Goal: Task Accomplishment & Management: Use online tool/utility

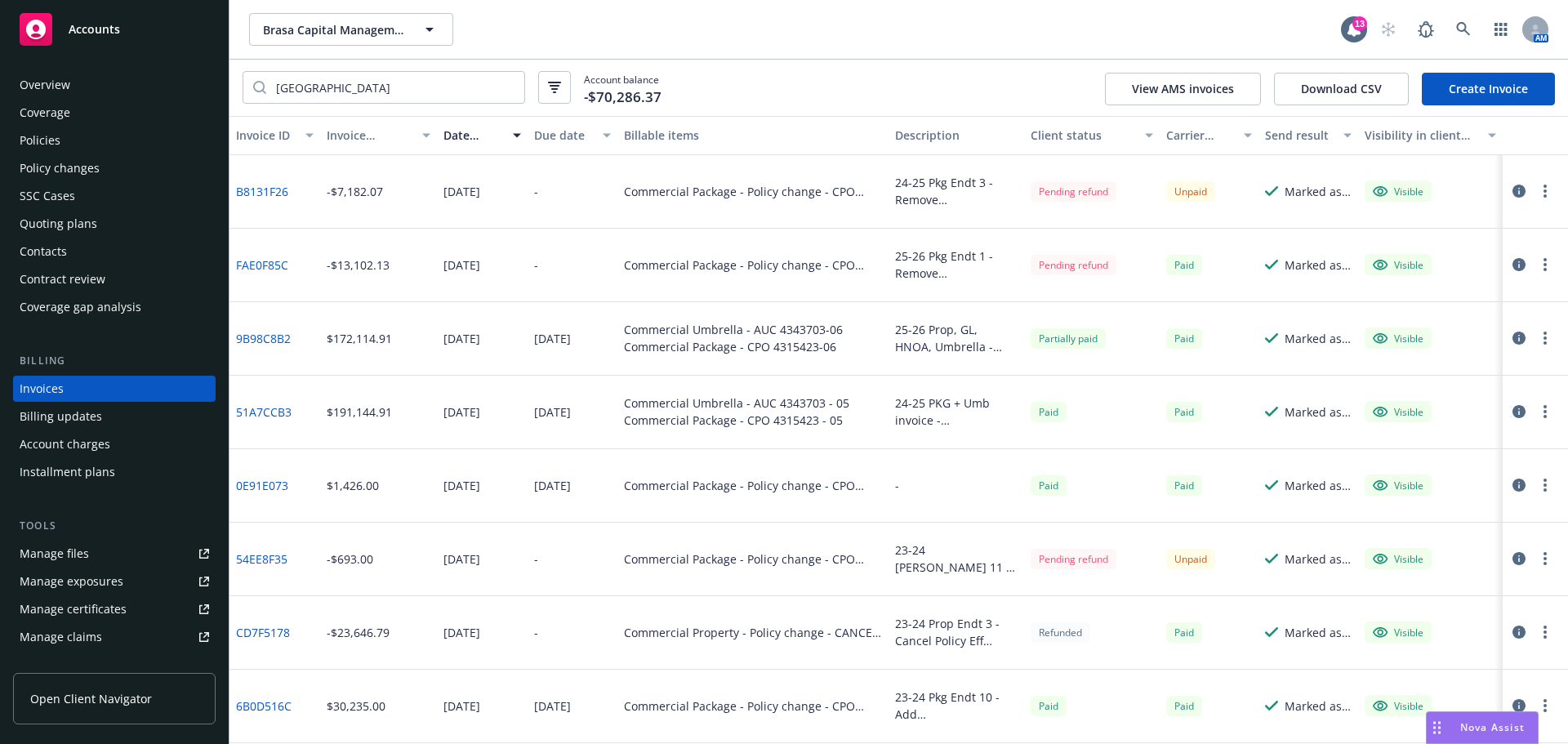
click at [101, 154] on div "Overview Coverage Policies Policy changes SSC Cases Quoting plans Contacts Cont…" at bounding box center [114, 196] width 203 height 249
click at [53, 144] on div "Policies" at bounding box center [40, 140] width 41 height 26
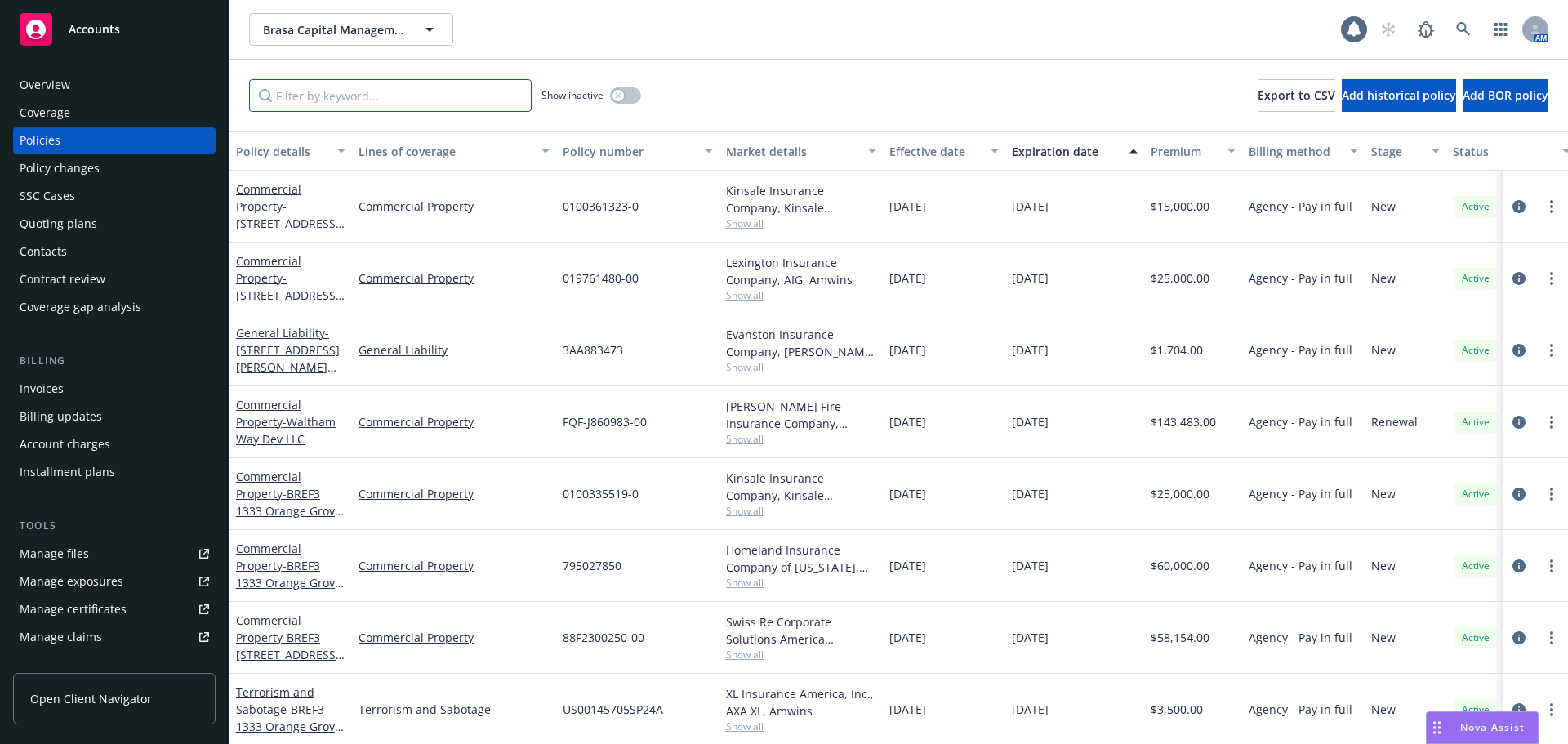
click at [410, 88] on input "Filter by keyword..." at bounding box center [391, 95] width 282 height 33
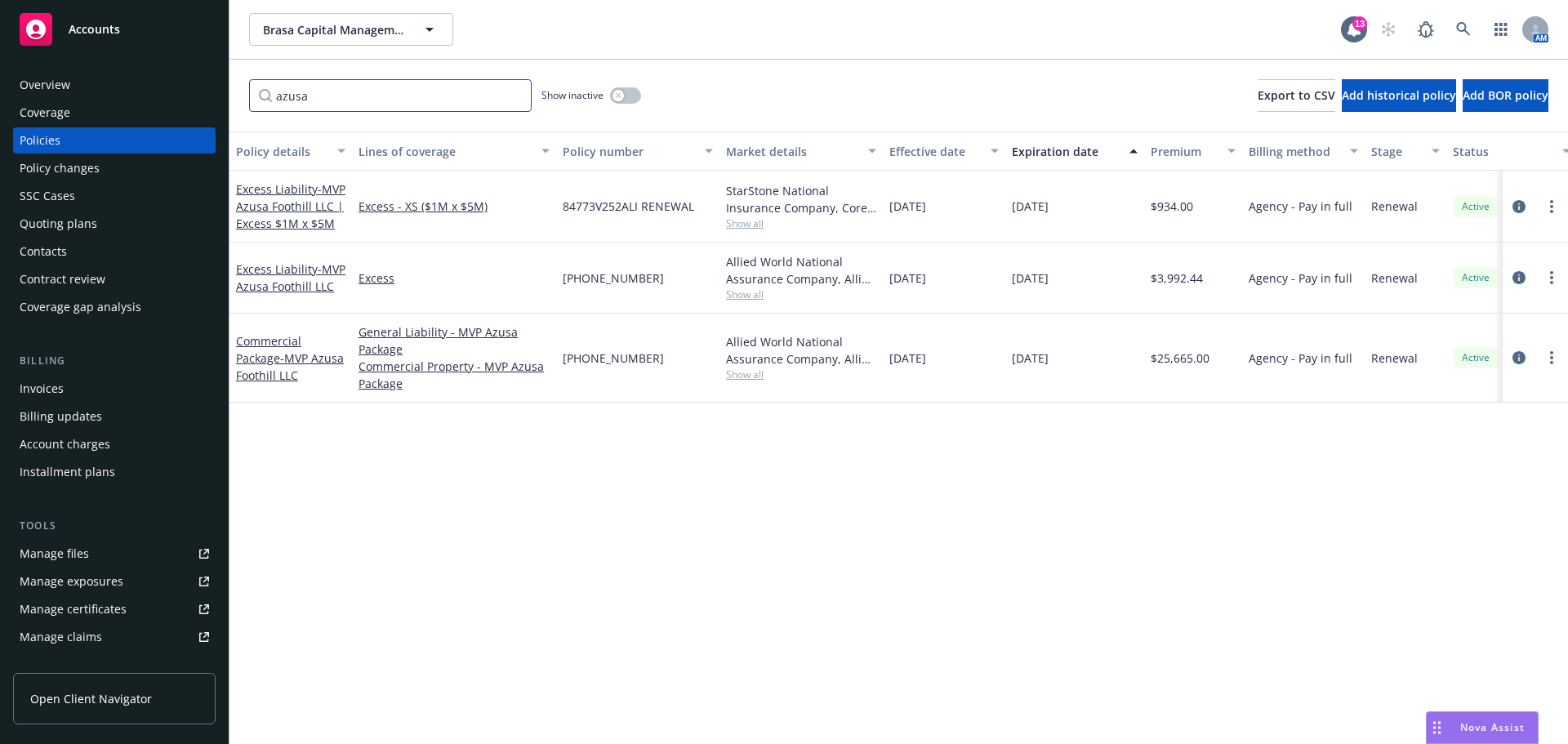
type input "azusa"
click at [54, 383] on div "Invoices" at bounding box center [41, 389] width 44 height 26
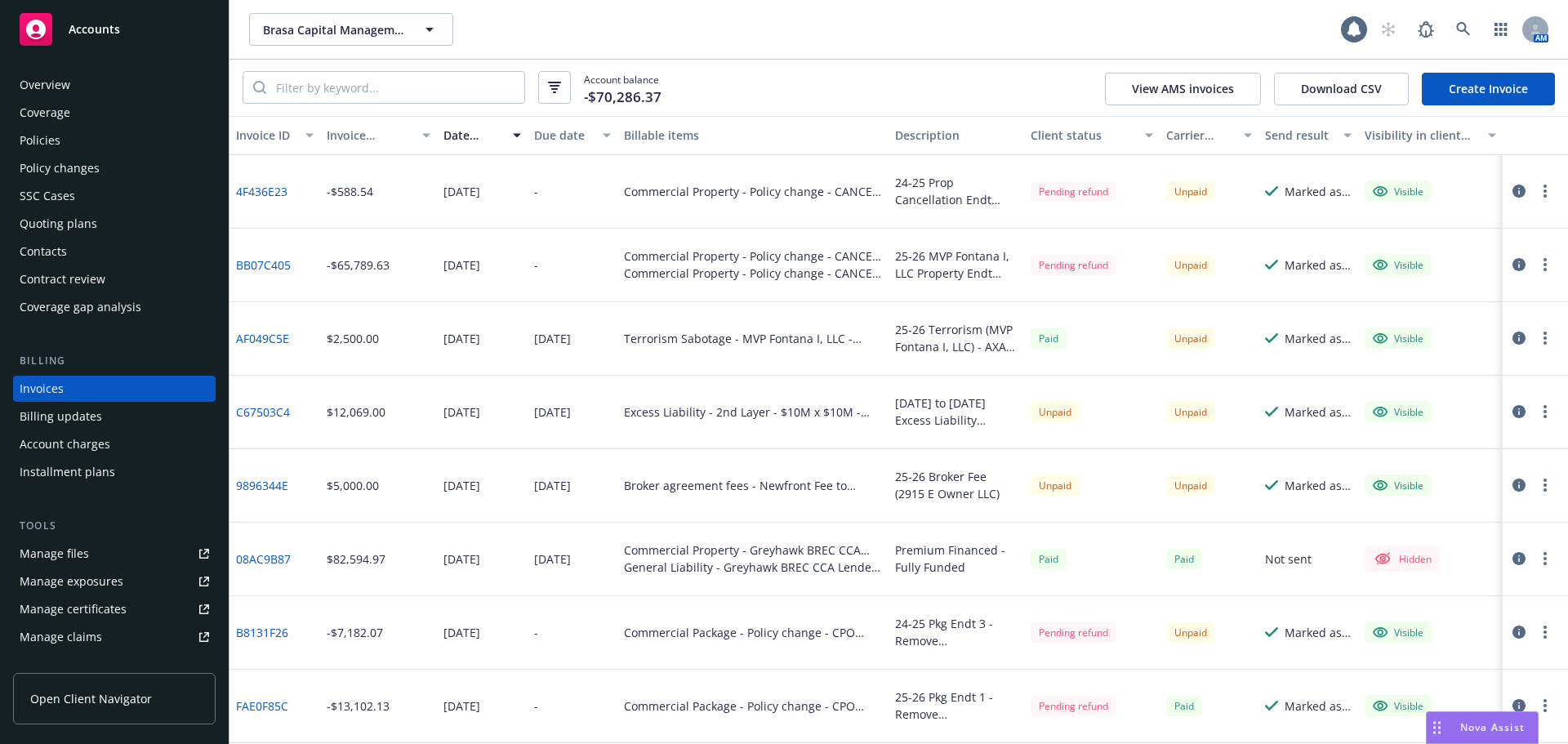
click at [1486, 93] on link "Create Invoice" at bounding box center [1488, 89] width 133 height 33
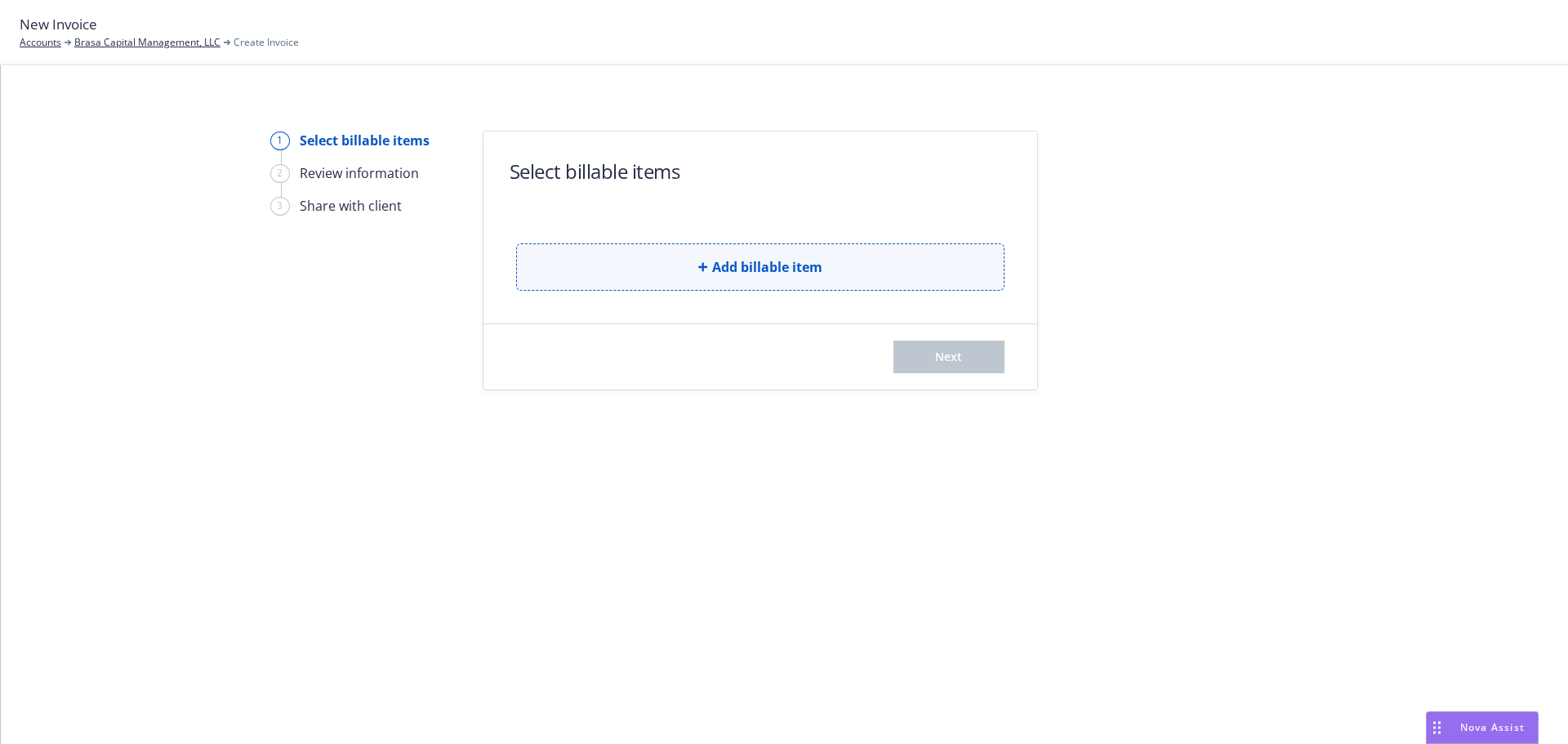
click at [609, 249] on button "Add billable item" at bounding box center [760, 266] width 489 height 48
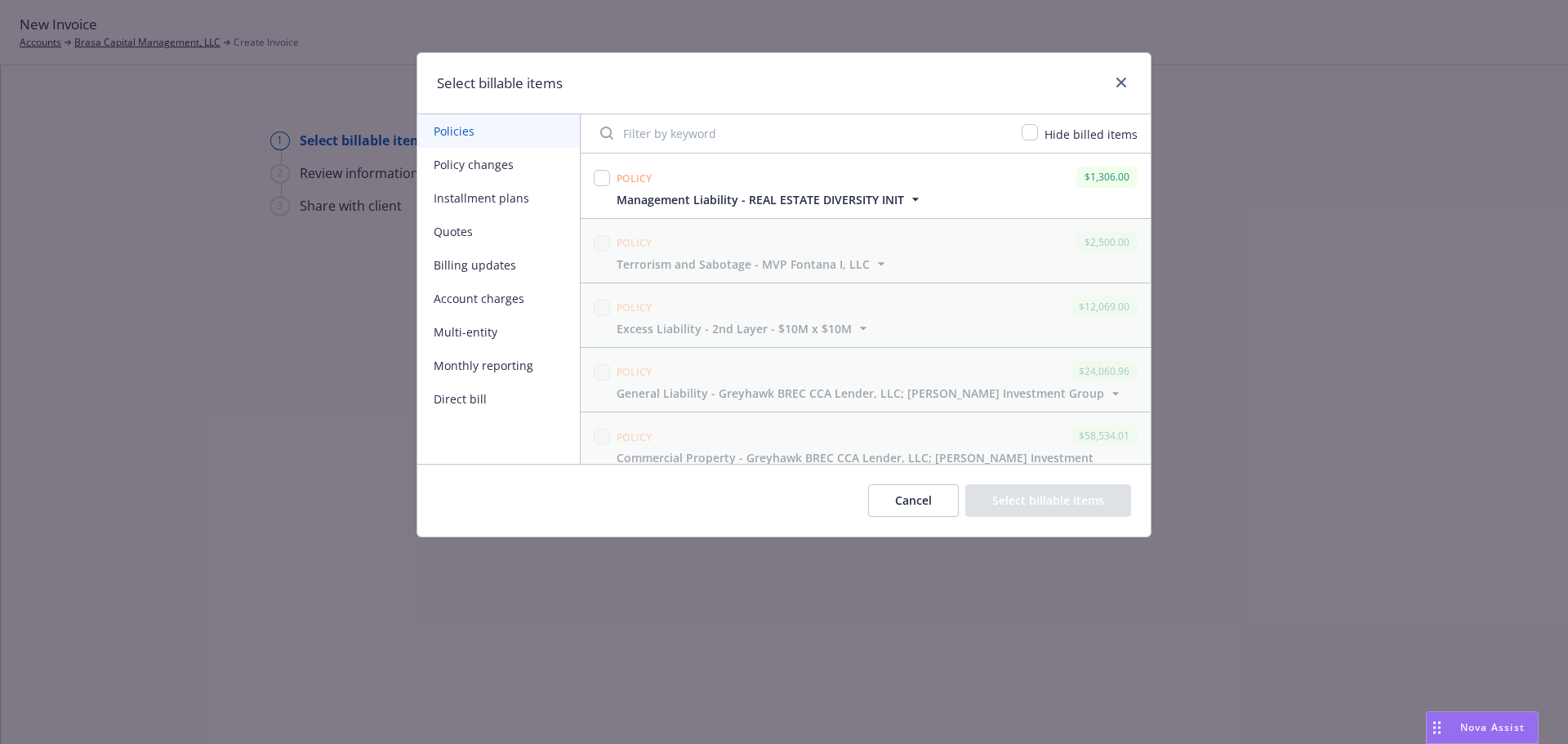
click at [651, 133] on input "Filter by keyword" at bounding box center [801, 133] width 421 height 33
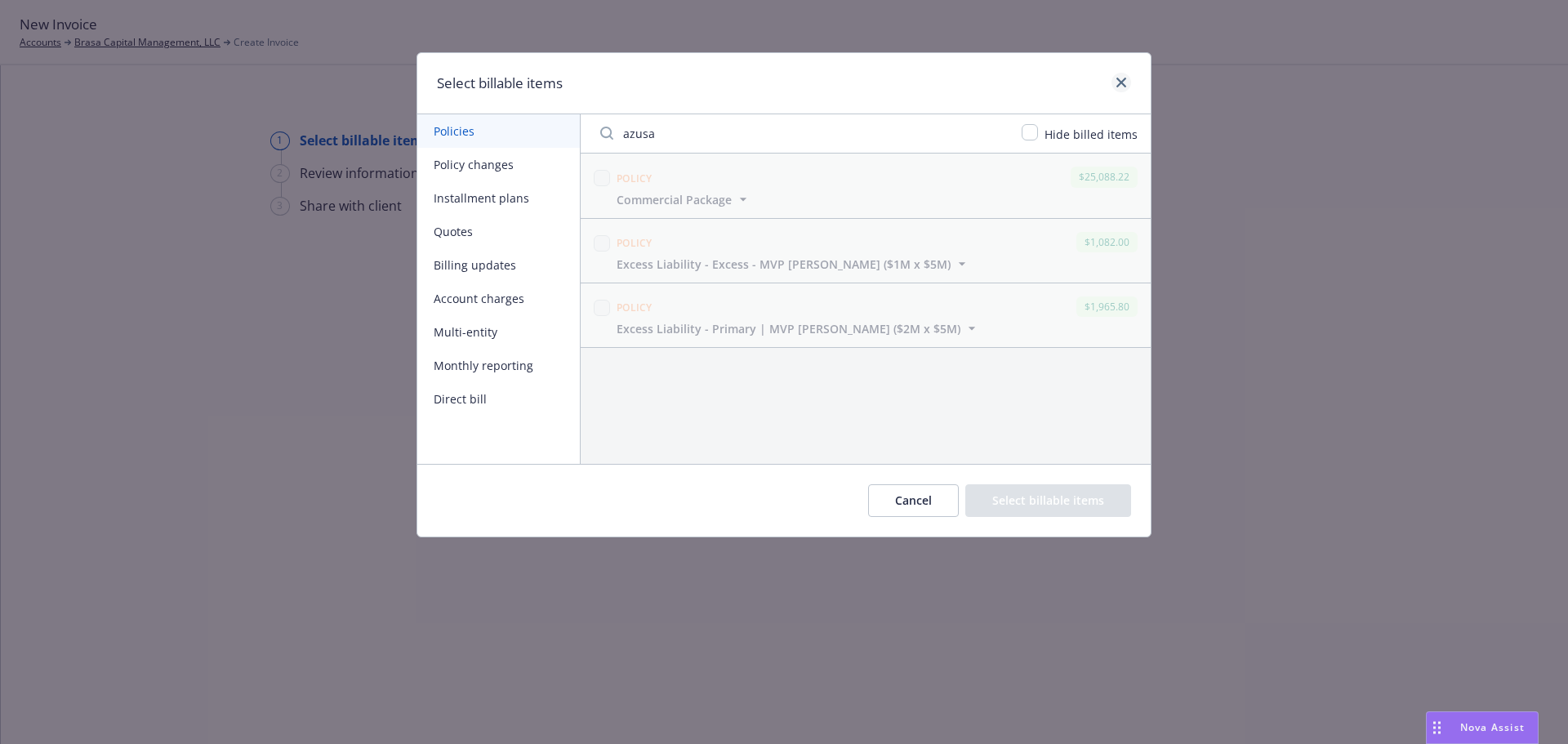
type input "azusa"
click at [1116, 84] on link "close" at bounding box center [1120, 82] width 20 height 20
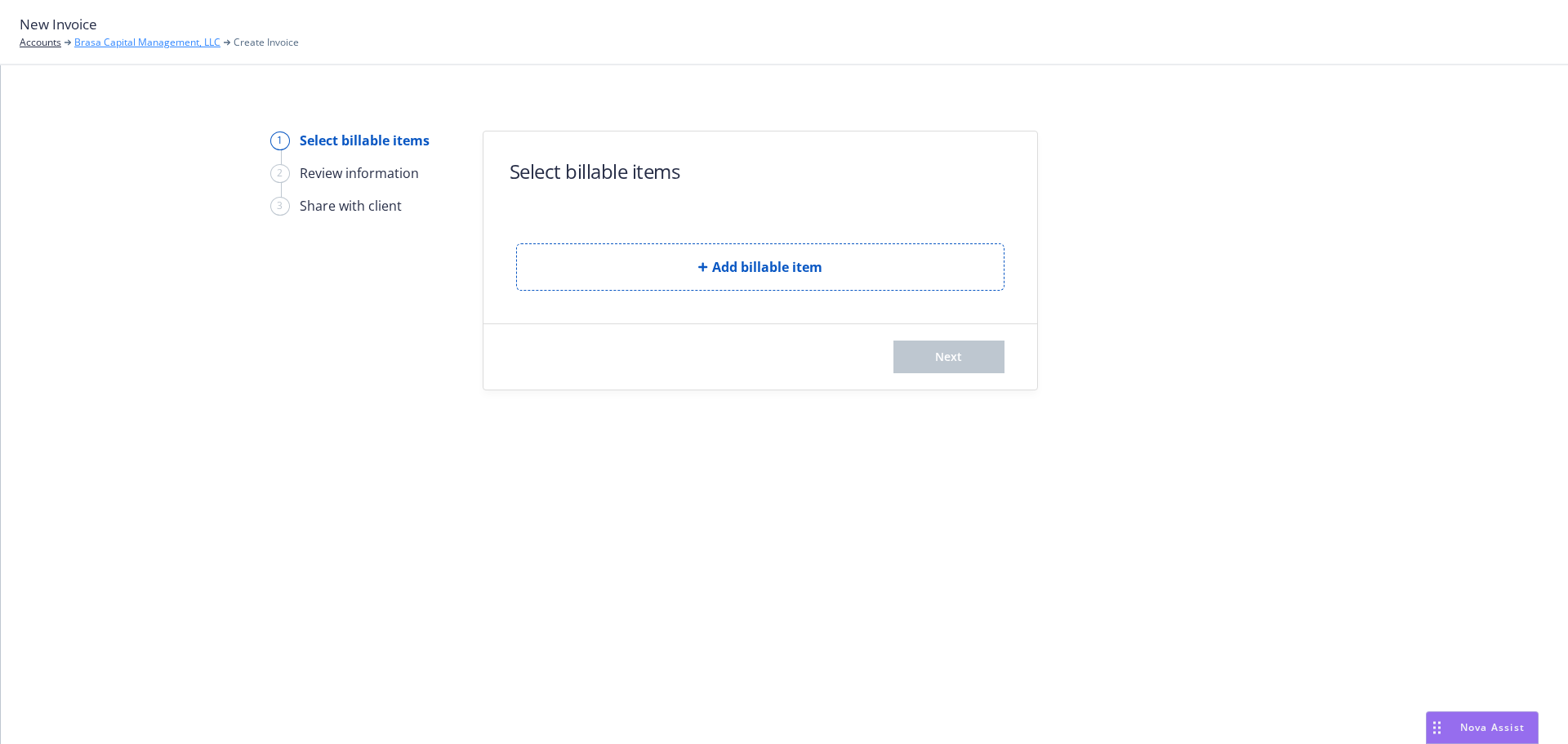
click at [154, 42] on link "Brasa Capital Management, LLC" at bounding box center [148, 43] width 146 height 15
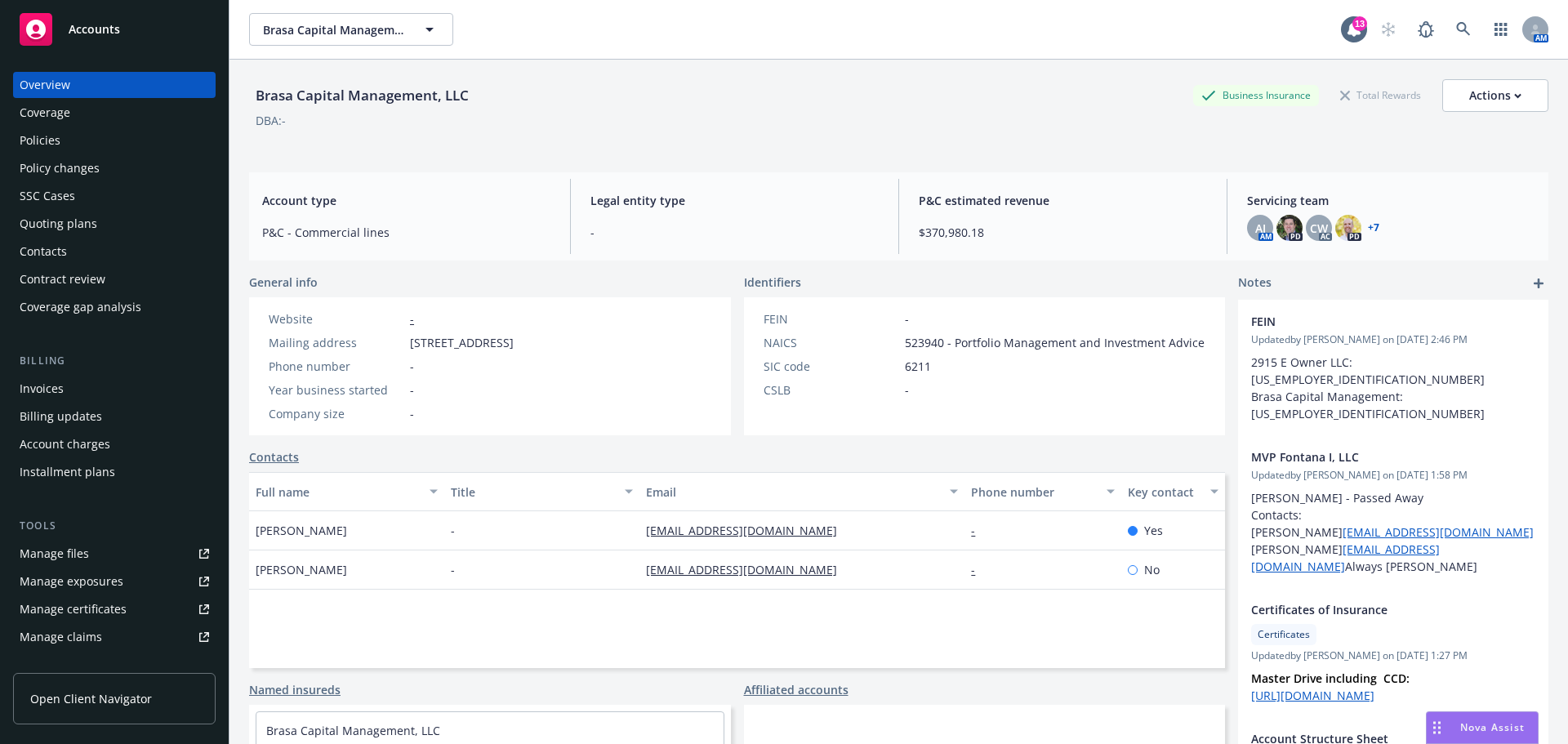
click at [49, 391] on div "Invoices" at bounding box center [41, 389] width 44 height 26
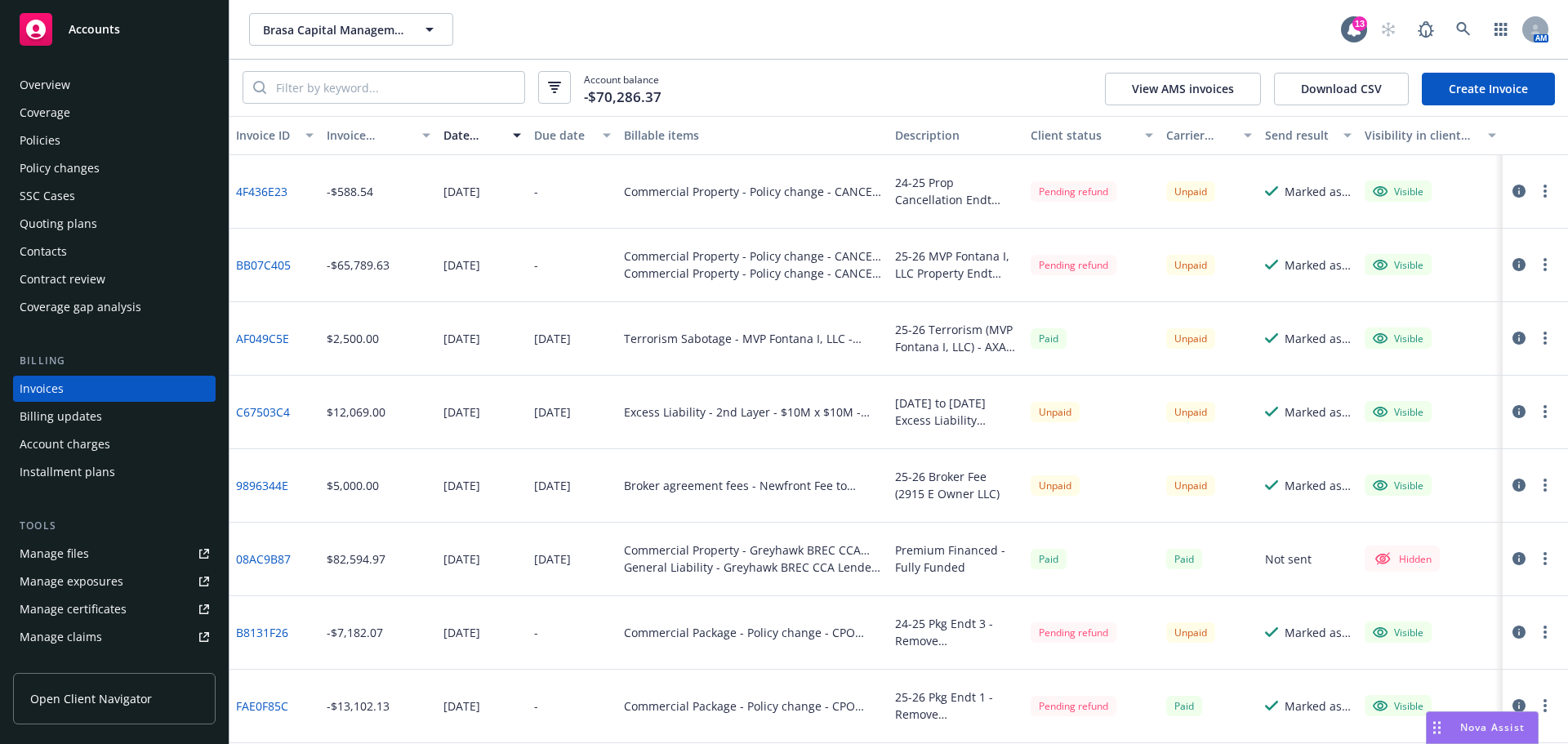
click at [1487, 93] on link "Create Invoice" at bounding box center [1488, 89] width 133 height 33
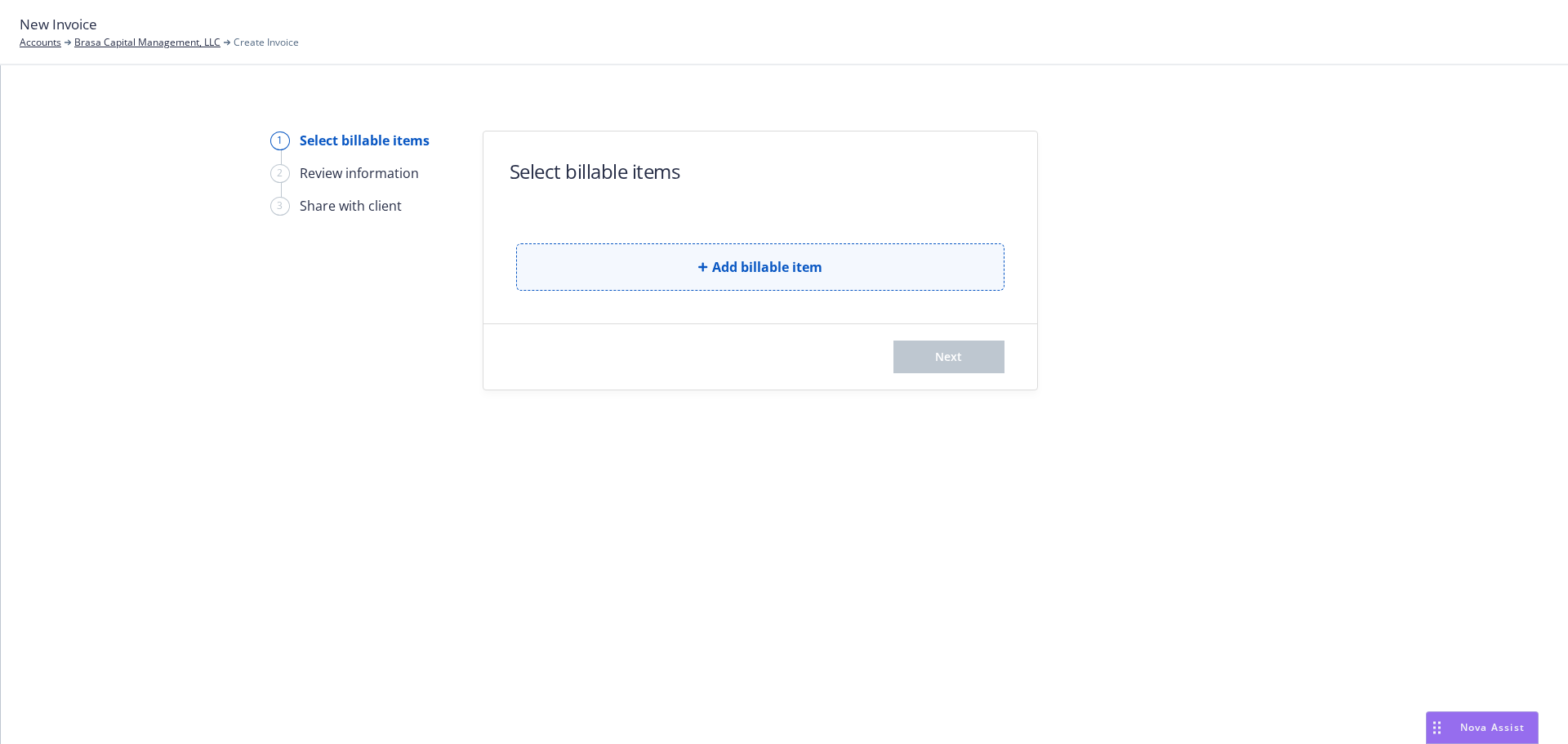
click at [729, 276] on span "Add billable item" at bounding box center [767, 266] width 110 height 20
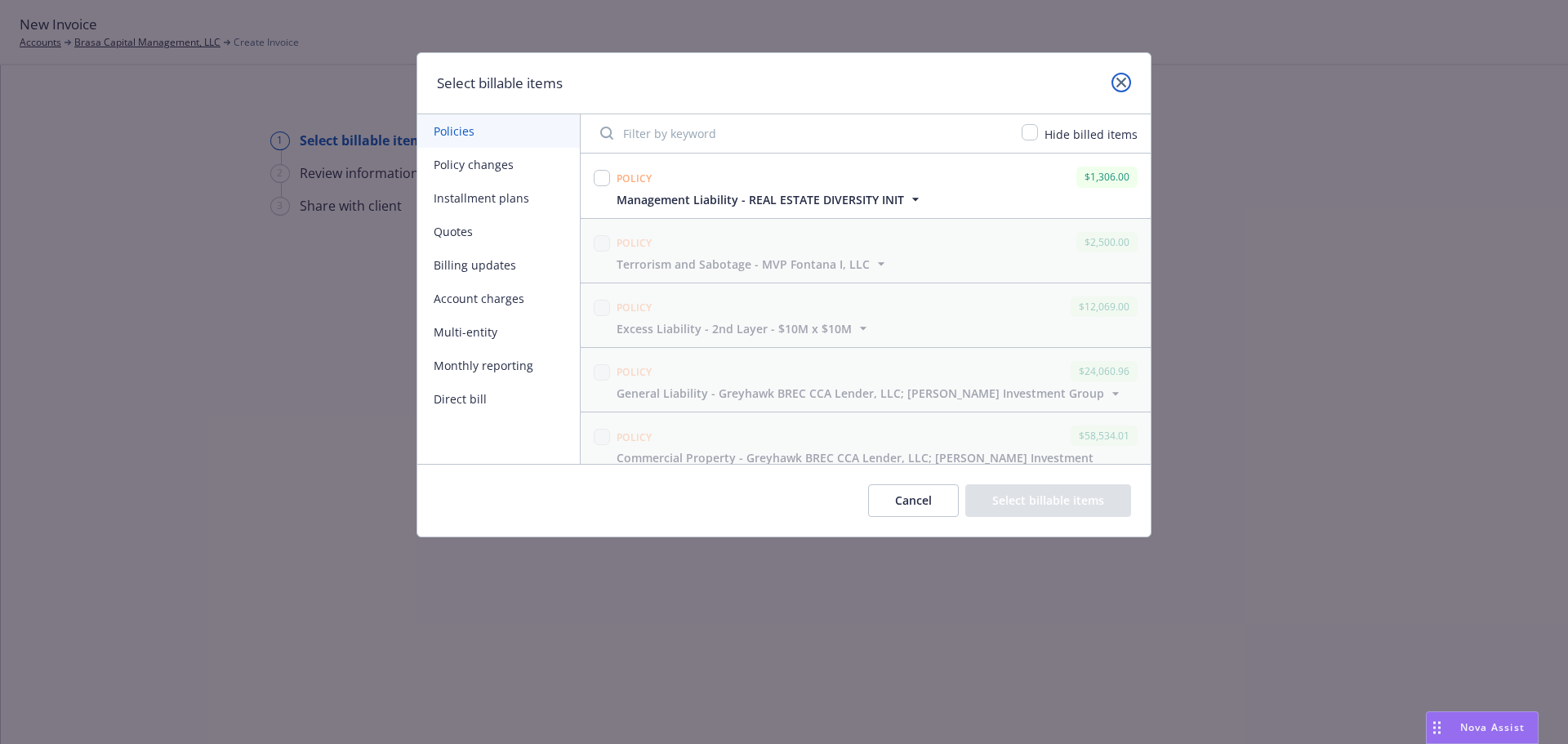
click at [1123, 81] on icon "close" at bounding box center [1121, 82] width 9 height 9
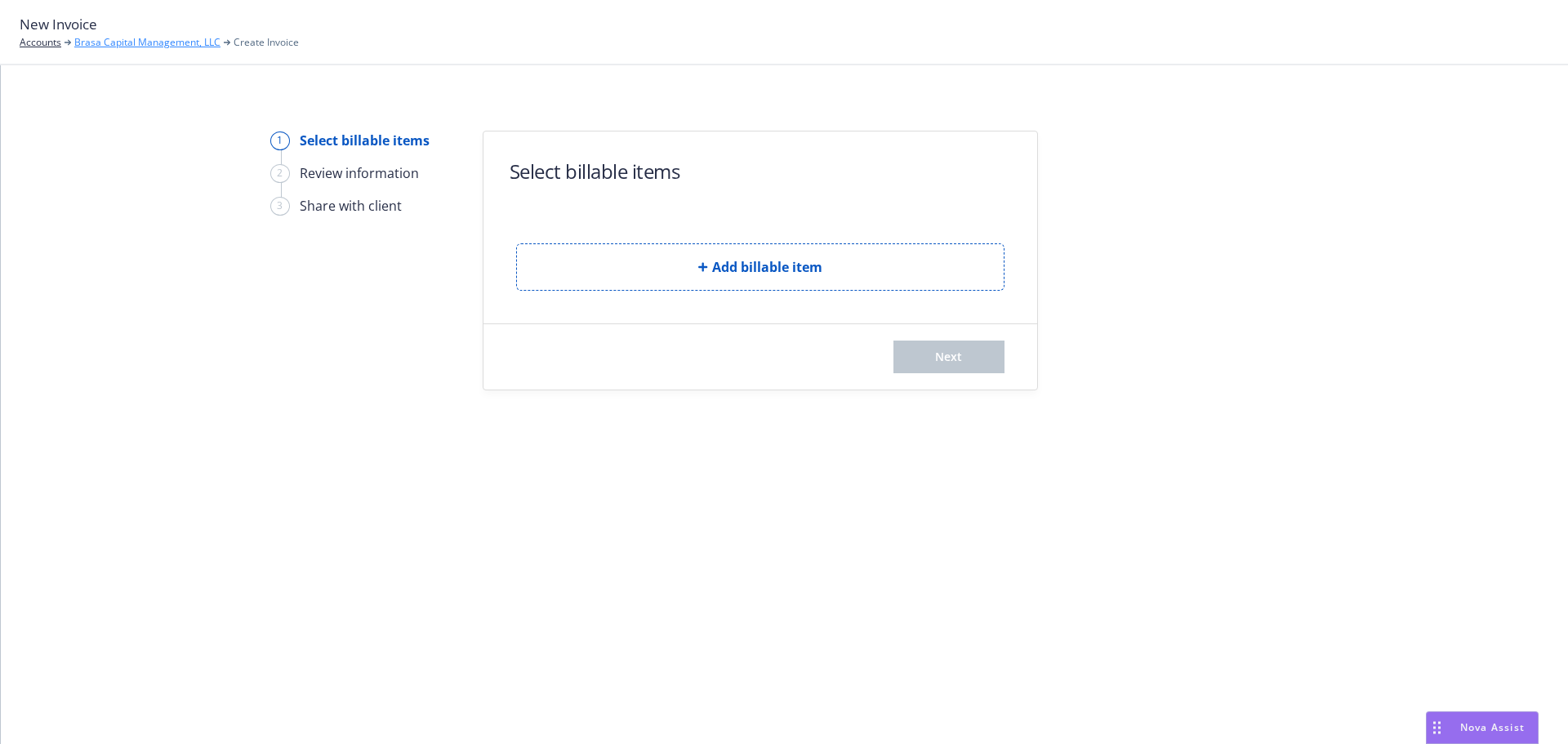
click at [115, 49] on link "Brasa Capital Management, LLC" at bounding box center [148, 43] width 146 height 15
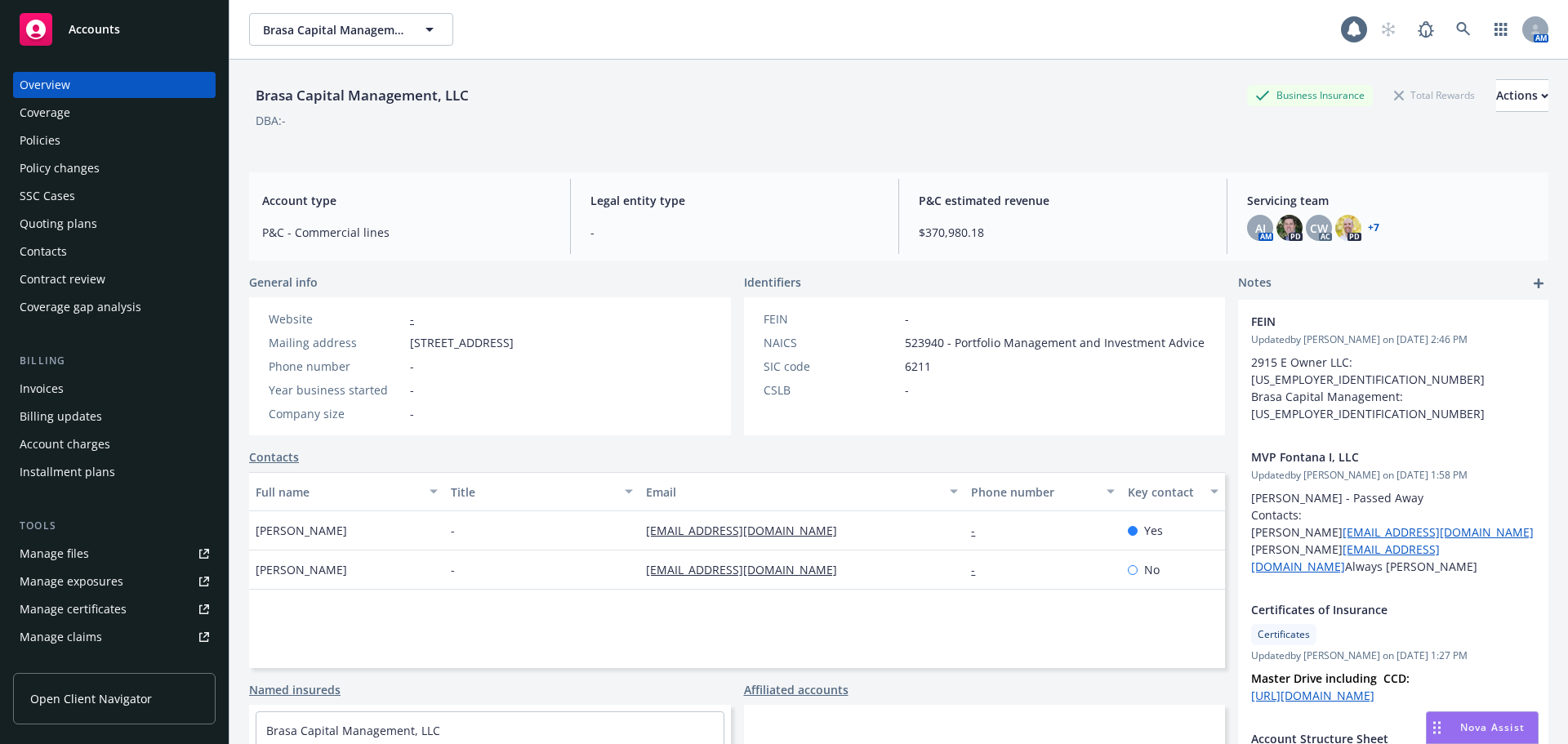
click at [102, 133] on div "Policies" at bounding box center [114, 140] width 190 height 26
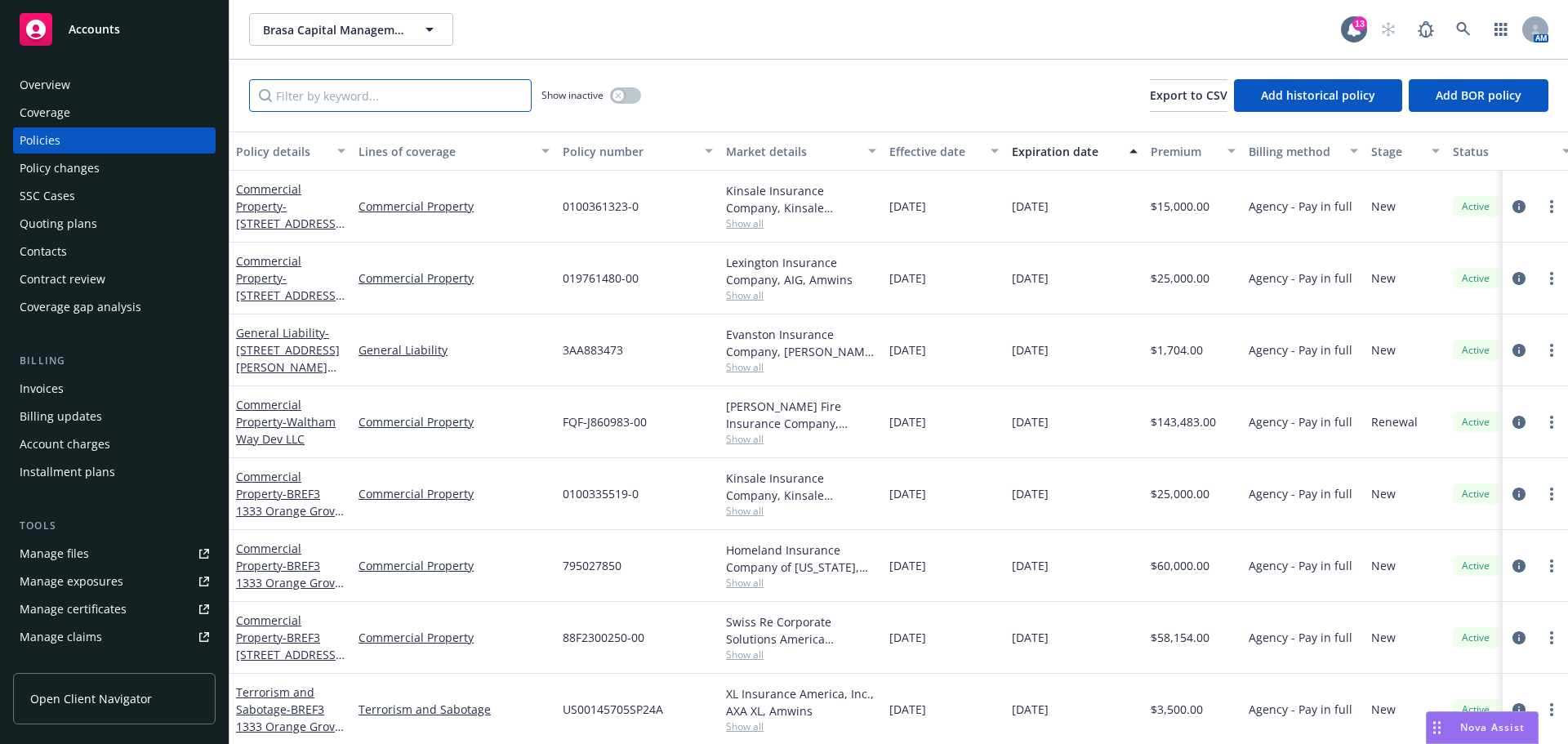
click at [438, 110] on input "Filter by keyword..." at bounding box center [391, 95] width 282 height 33
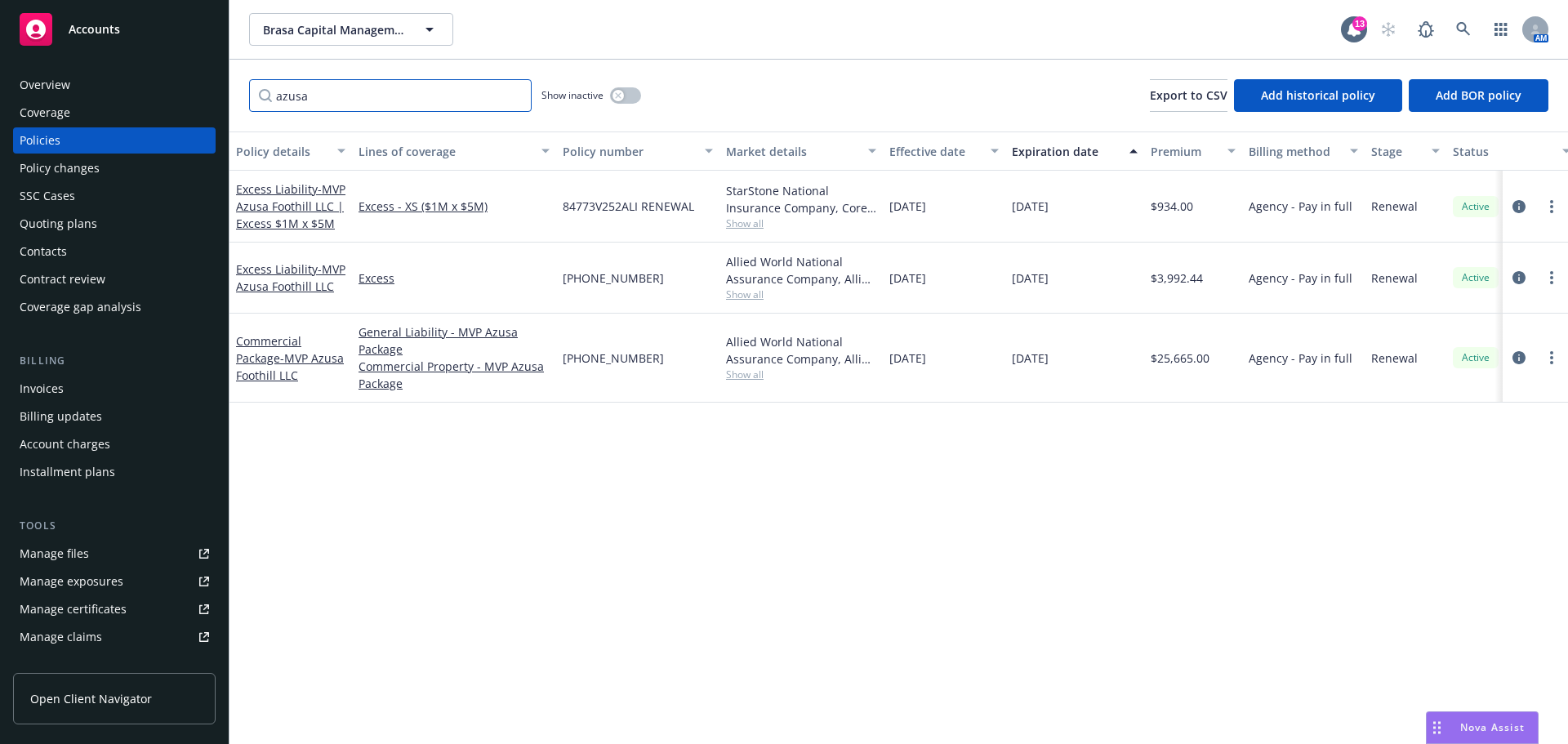
type input "azusa"
click at [660, 207] on span "84773V252ALI RENEWAL" at bounding box center [628, 206] width 132 height 17
click at [1518, 205] on icon "circleInformation" at bounding box center [1518, 207] width 13 height 13
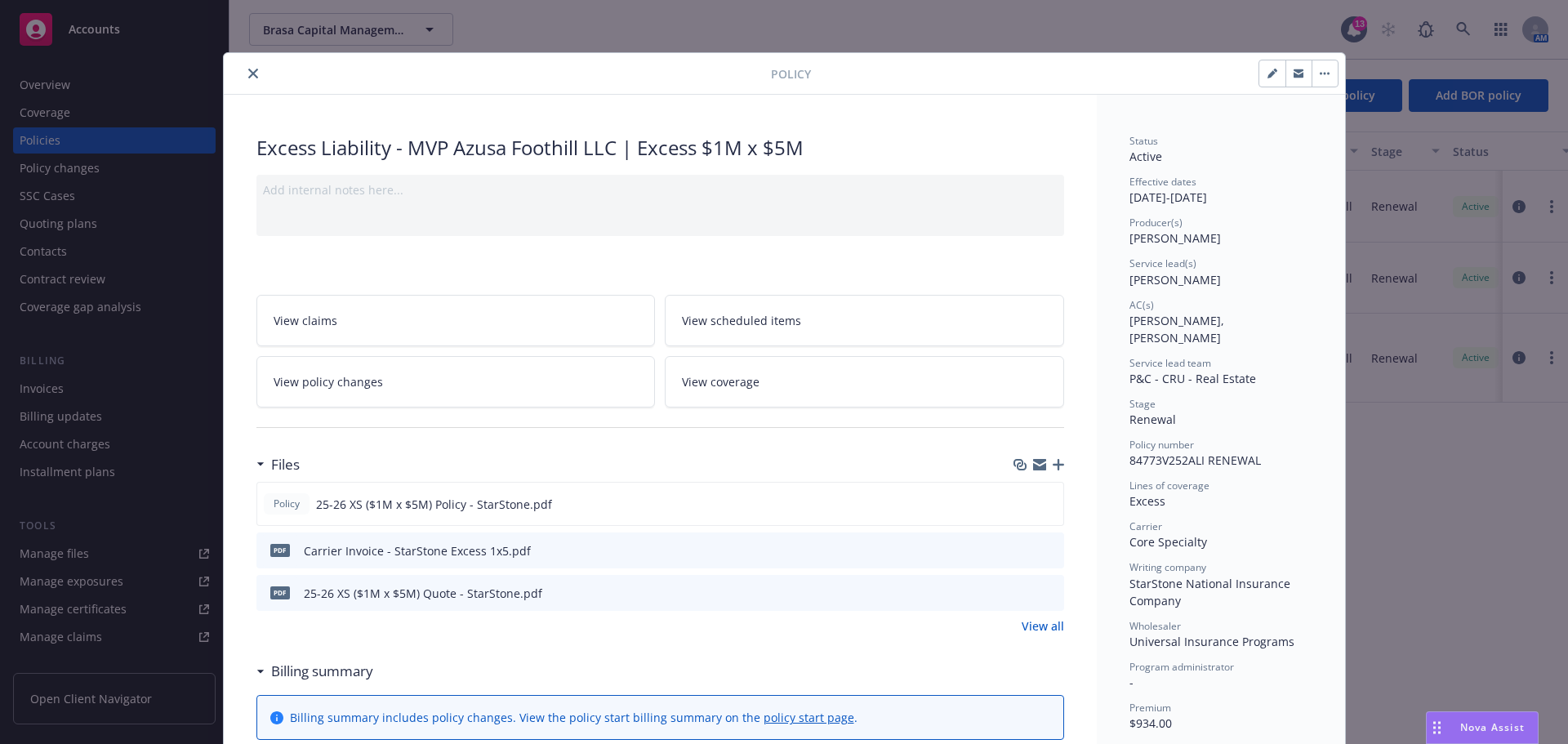
click at [1273, 71] on icon "button" at bounding box center [1275, 70] width 4 height 4
select select "RENEWAL"
select select "12"
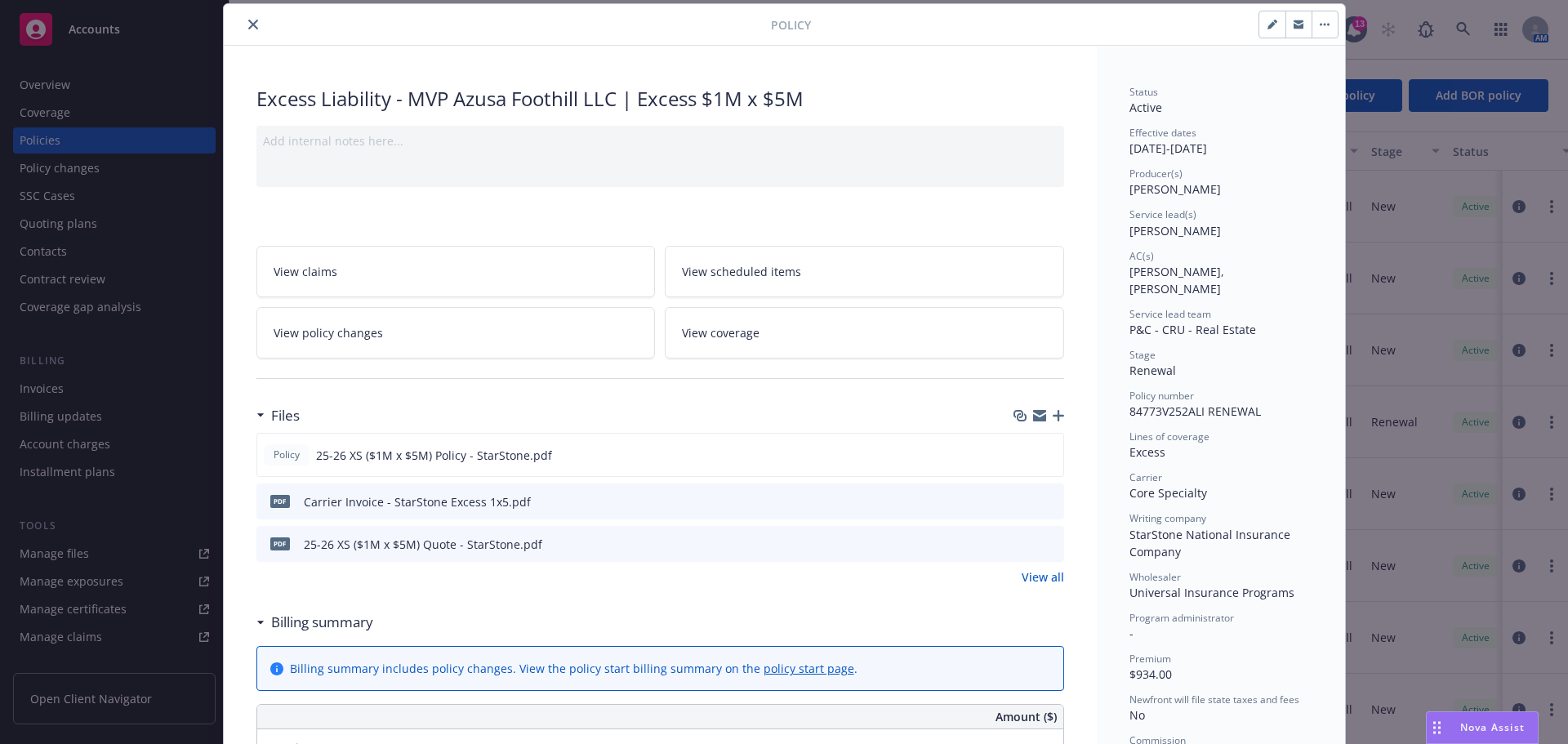
click at [1268, 29] on icon "button" at bounding box center [1272, 24] width 9 height 9
select select "RENEWAL"
select select "12"
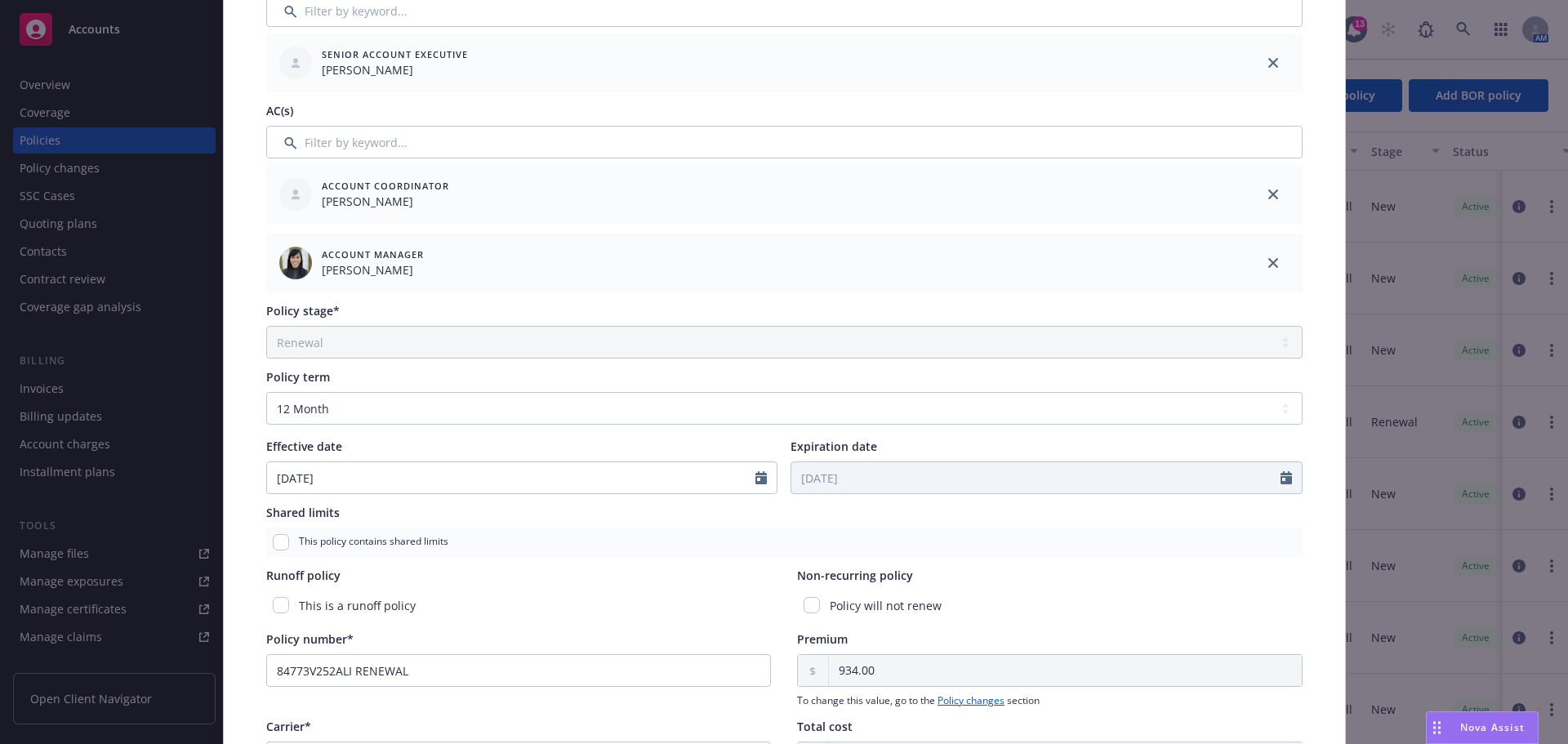
scroll to position [457, 0]
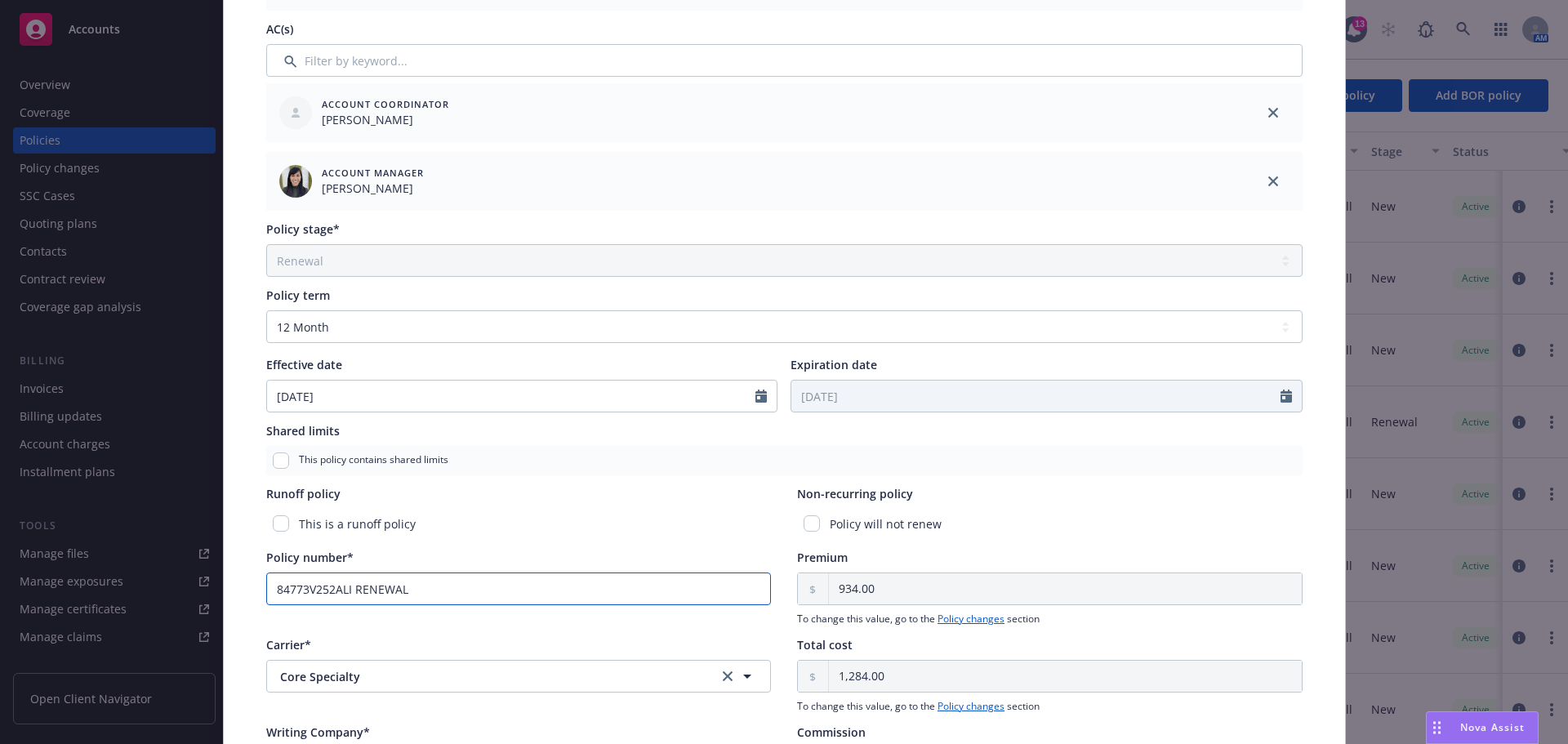
drag, startPoint x: 349, startPoint y: 582, endPoint x: 497, endPoint y: 593, distance: 148.4
click at [497, 593] on input "84773V252ALI RENEWAL" at bounding box center [519, 589] width 506 height 33
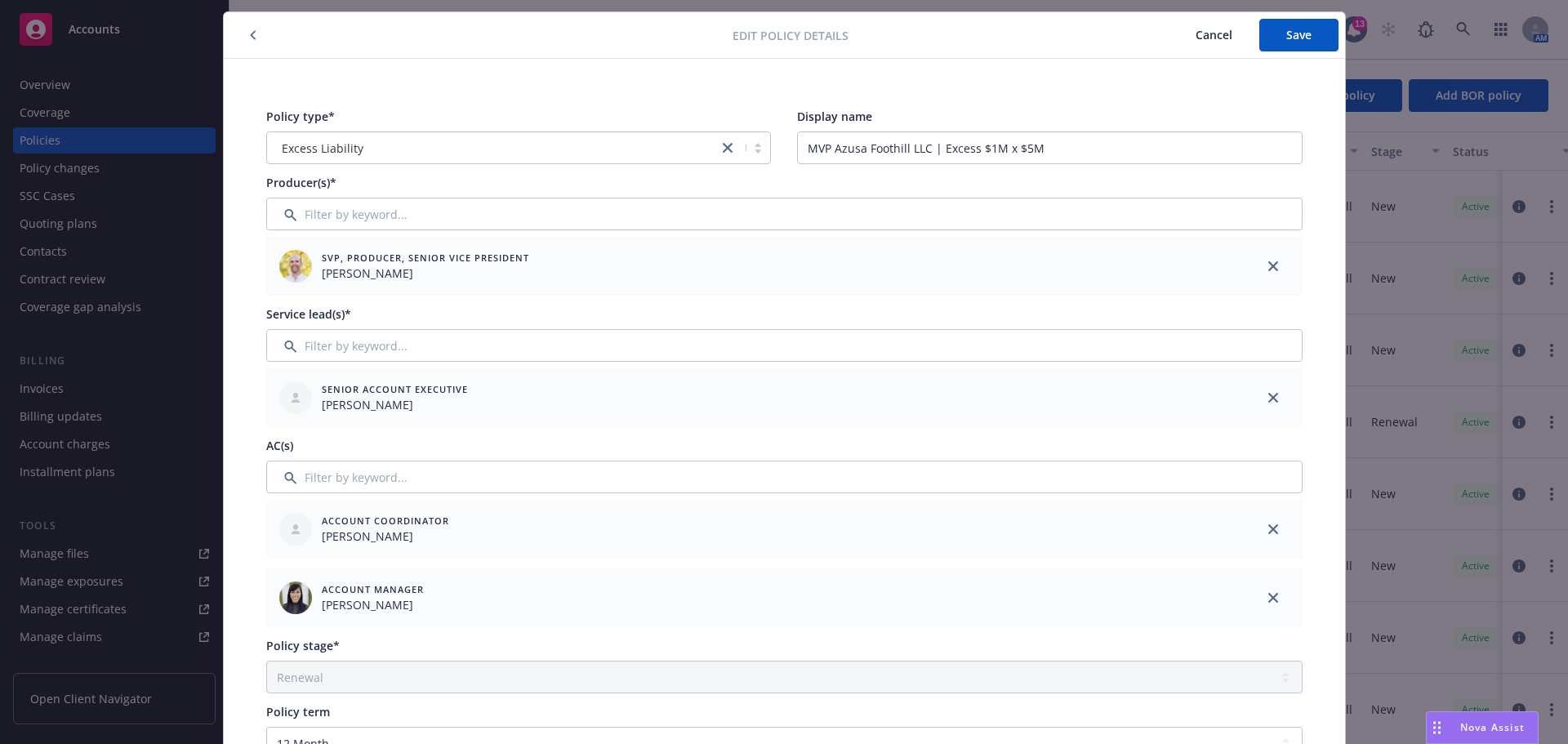
scroll to position [0, 0]
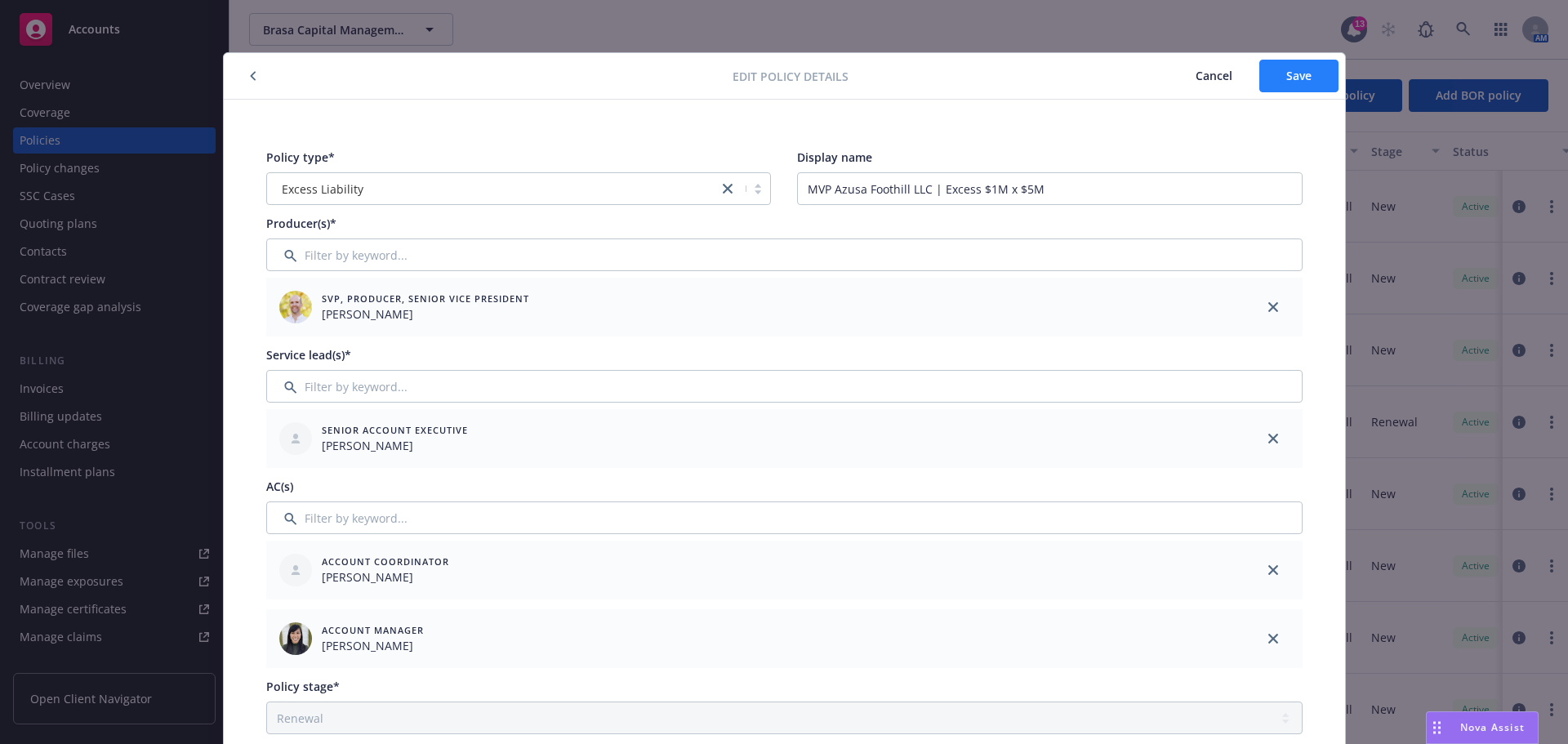
type input "84773V252ALI"
click at [1327, 77] on button "Save" at bounding box center [1299, 76] width 79 height 33
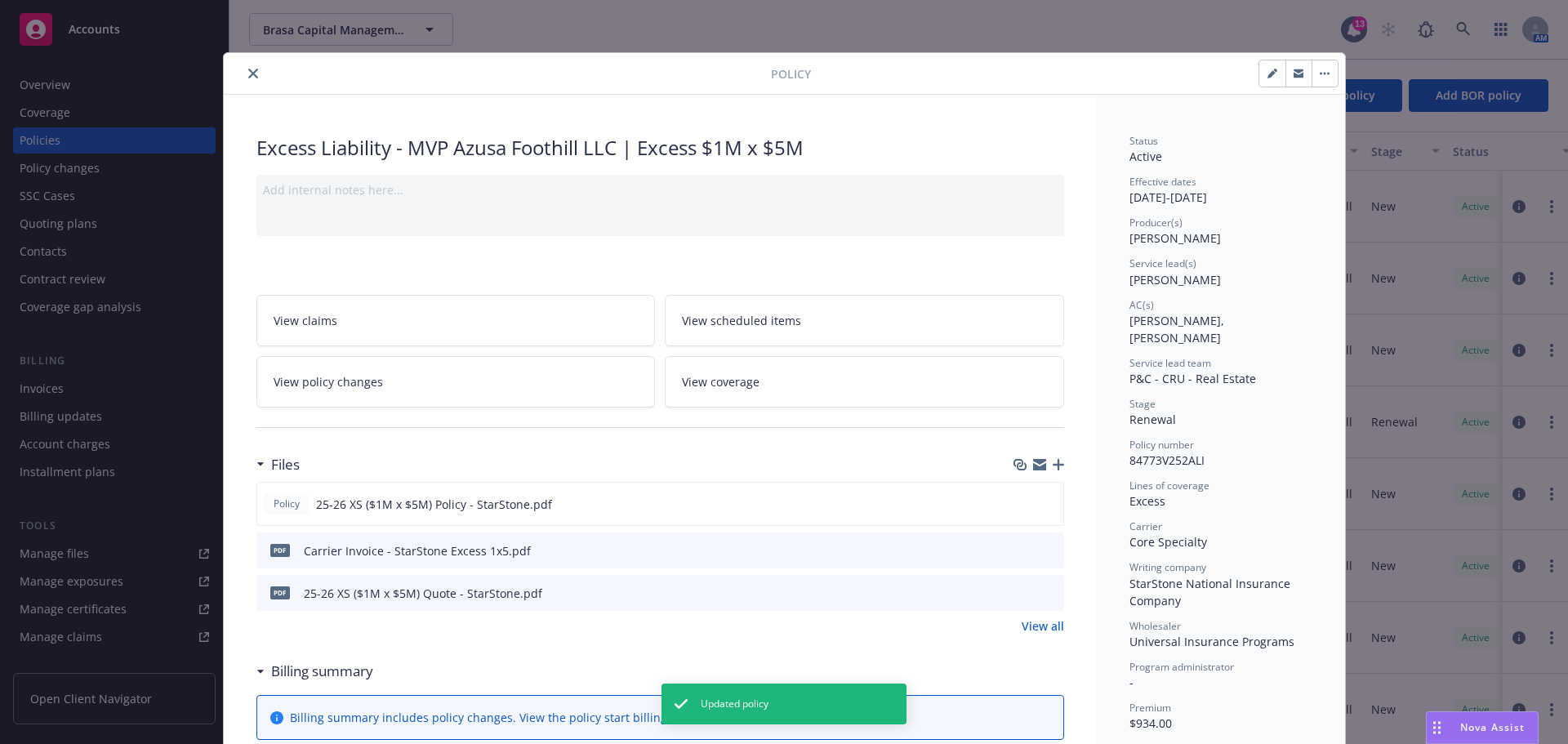
click at [249, 68] on button "close" at bounding box center [252, 73] width 20 height 20
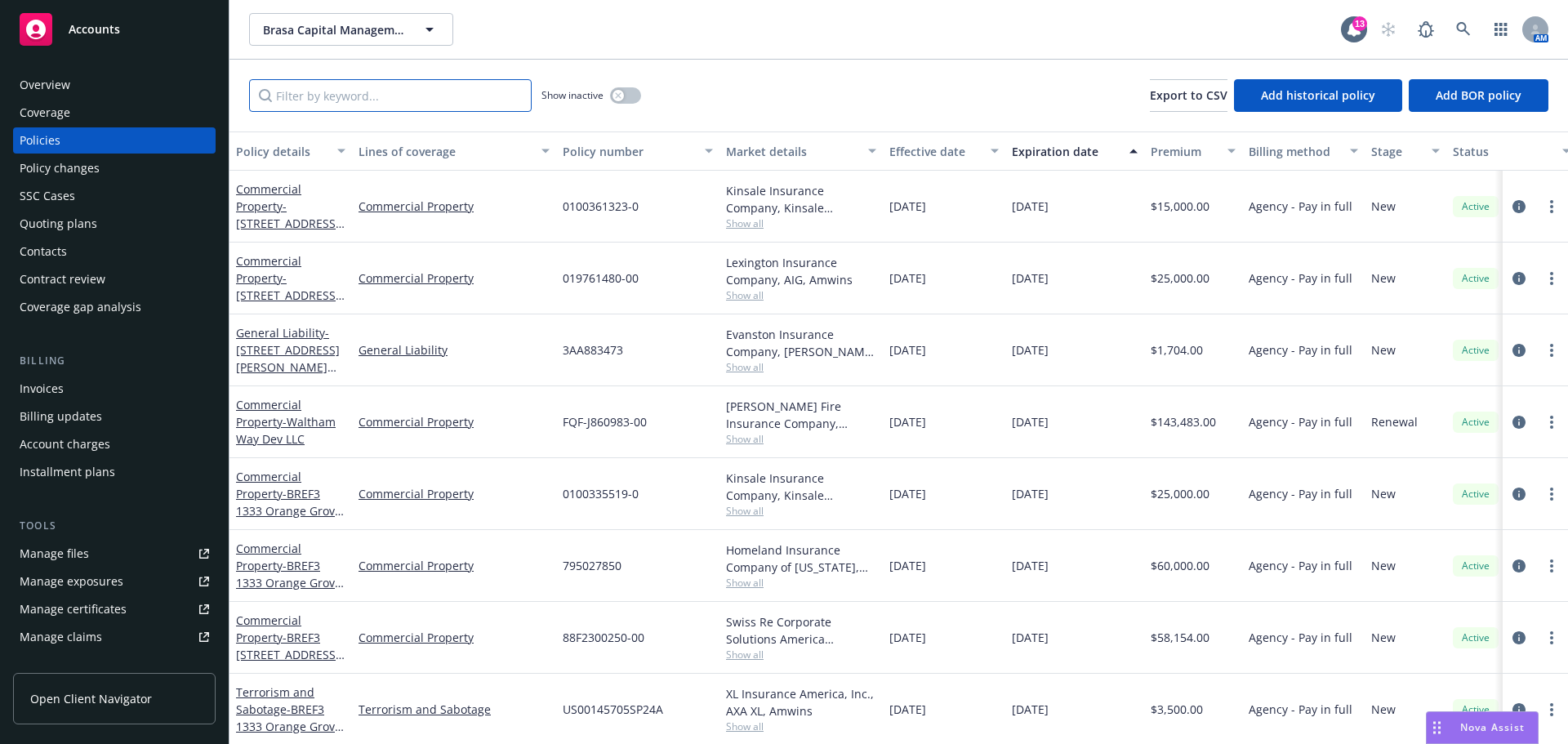
click at [465, 88] on input "Filter by keyword..." at bounding box center [391, 95] width 282 height 33
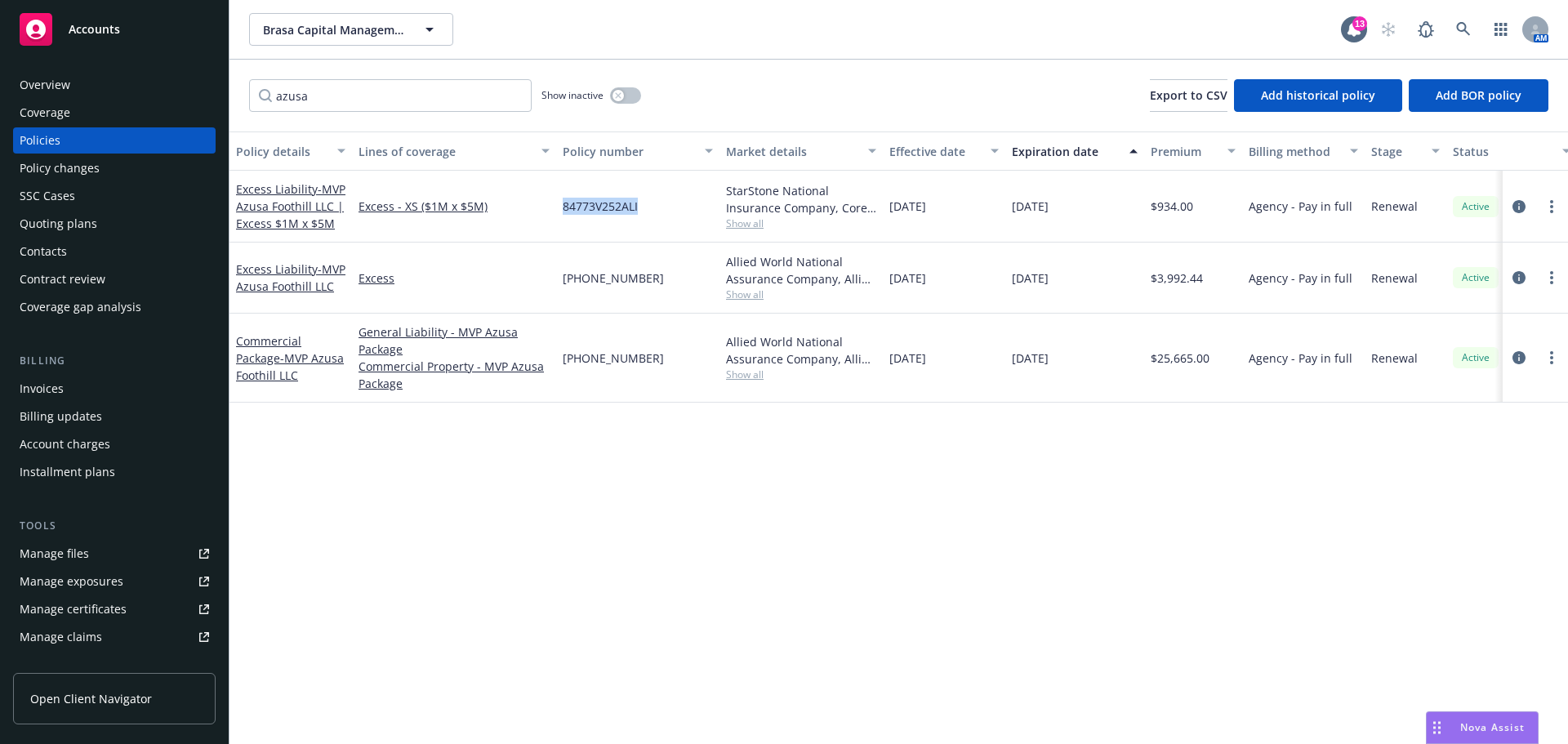
drag, startPoint x: 657, startPoint y: 205, endPoint x: 555, endPoint y: 205, distance: 102.0
click at [555, 205] on div "Excess Liability - MVP Azusa Foothill LLC | Excess $1M x $5M Excess - XS ($1M x…" at bounding box center [1018, 207] width 1576 height 72
copy div "84773V252ALI"
click at [392, 98] on input "azusa" at bounding box center [391, 95] width 282 height 33
paste input "84773V252ALI"
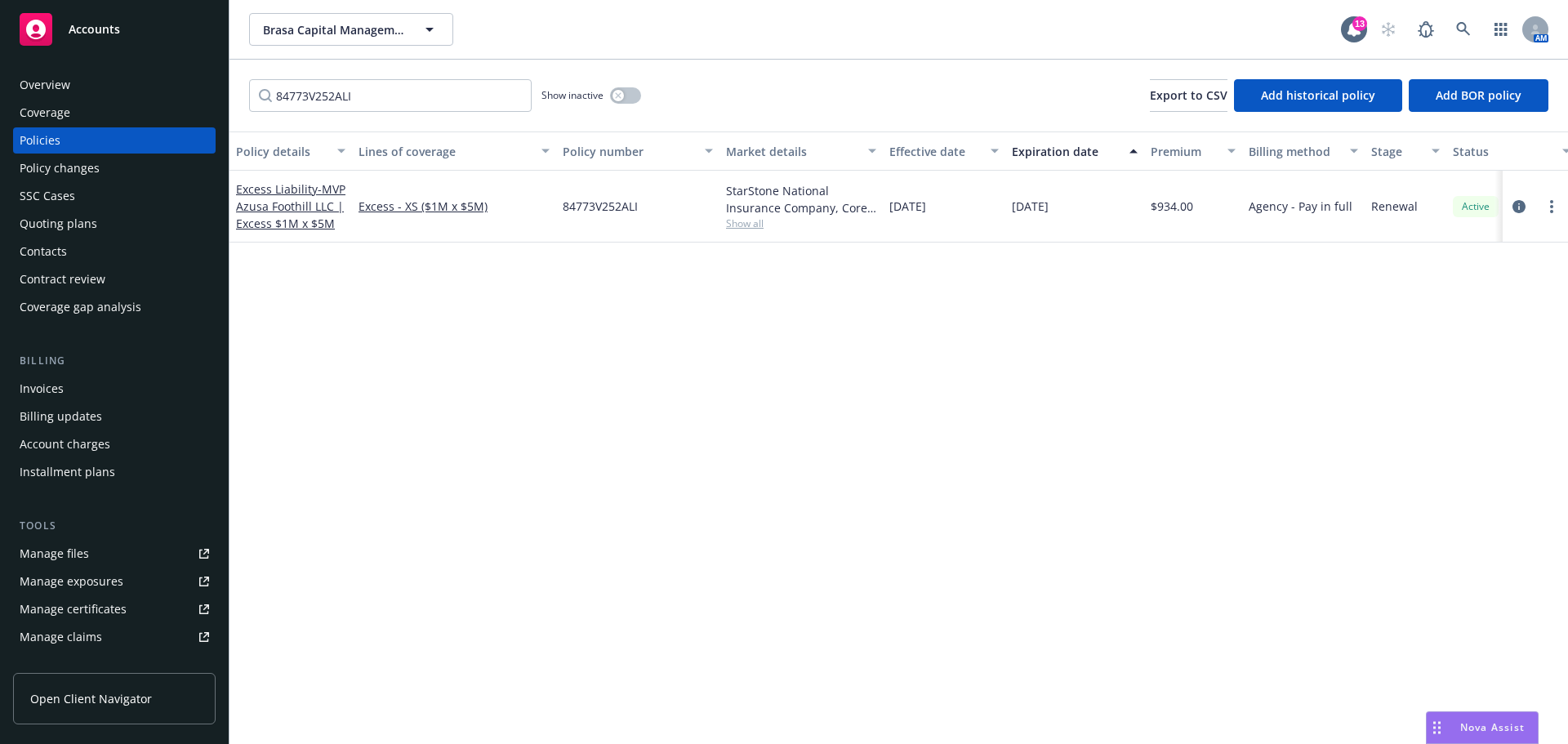
click at [596, 296] on div "Policy details Lines of coverage Policy number Market details Effective date Ex…" at bounding box center [899, 437] width 1338 height 612
drag, startPoint x: 429, startPoint y: 93, endPoint x: 57, endPoint y: 104, distance: 372.2
click at [58, 104] on div "Accounts Overview Coverage Policies Policy changes SSC Cases Quoting plans Cont…" at bounding box center [784, 372] width 1568 height 744
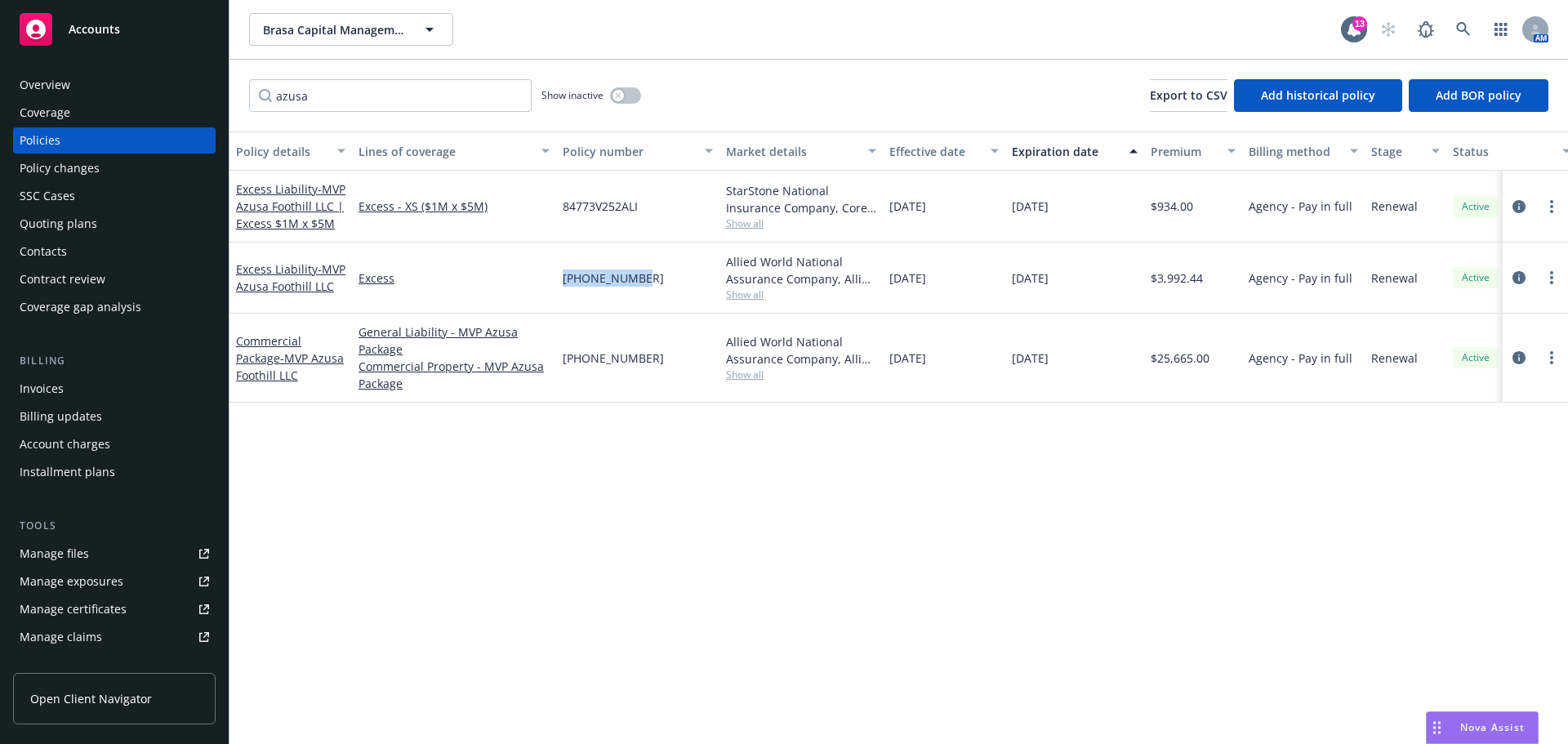
drag, startPoint x: 646, startPoint y: 277, endPoint x: 561, endPoint y: 279, distance: 85.0
click at [561, 279] on div "5098-0053-02" at bounding box center [637, 279] width 164 height 71
copy span "5098-0053-02"
drag, startPoint x: 370, startPoint y: 114, endPoint x: 364, endPoint y: 107, distance: 9.2
click at [350, 107] on div "azusa Show inactive Export to CSV Add historical policy Add BOR policy" at bounding box center [899, 95] width 1338 height 72
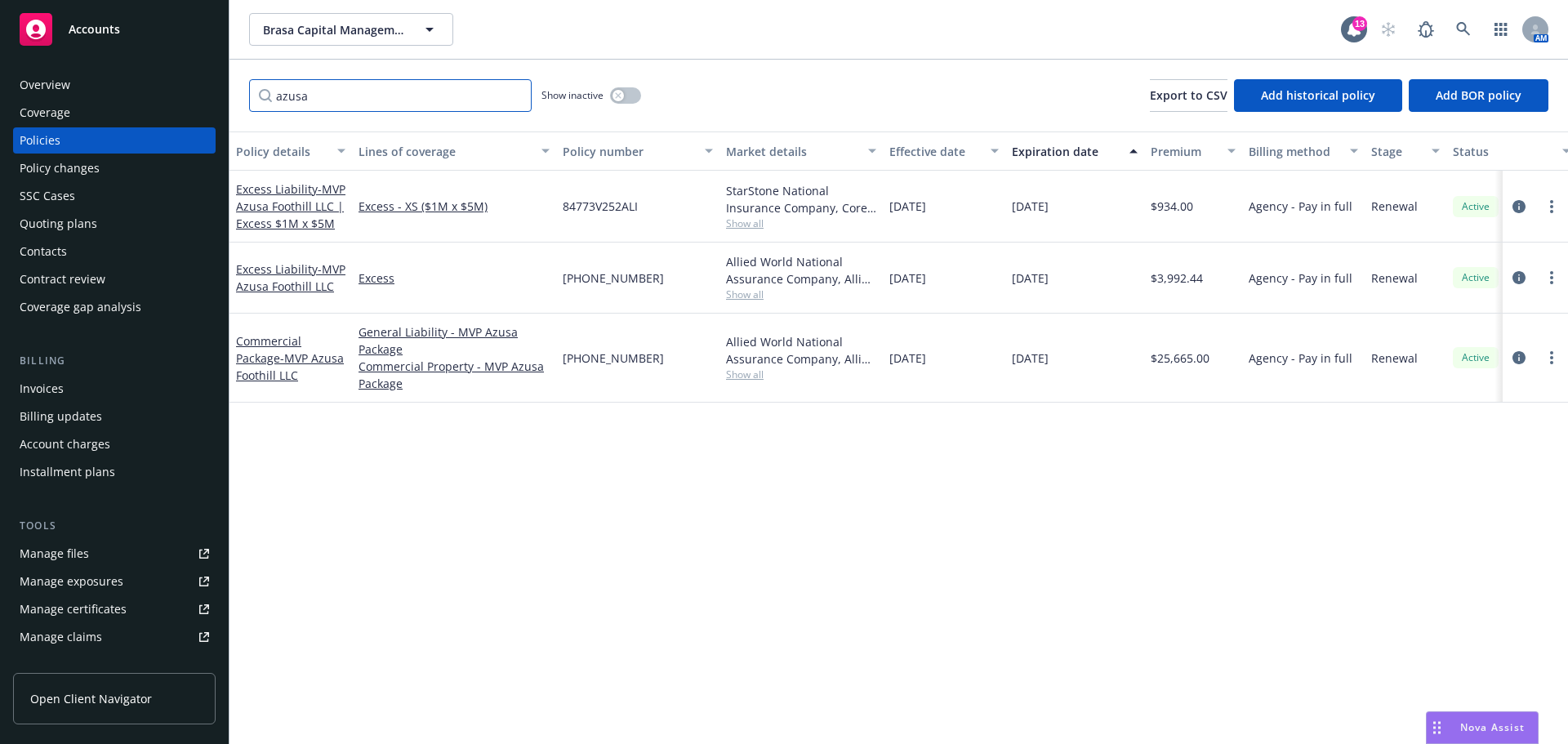
drag, startPoint x: 222, startPoint y: 97, endPoint x: 200, endPoint y: 100, distance: 22.2
click at [191, 95] on div "Accounts Overview Coverage Policies Policy changes SSC Cases Quoting plans Cont…" at bounding box center [784, 372] width 1568 height 744
paste input "5098-0053-02"
drag, startPoint x: 656, startPoint y: 362, endPoint x: 565, endPoint y: 361, distance: 91.0
click at [565, 361] on div "5097-0601-02" at bounding box center [637, 358] width 164 height 89
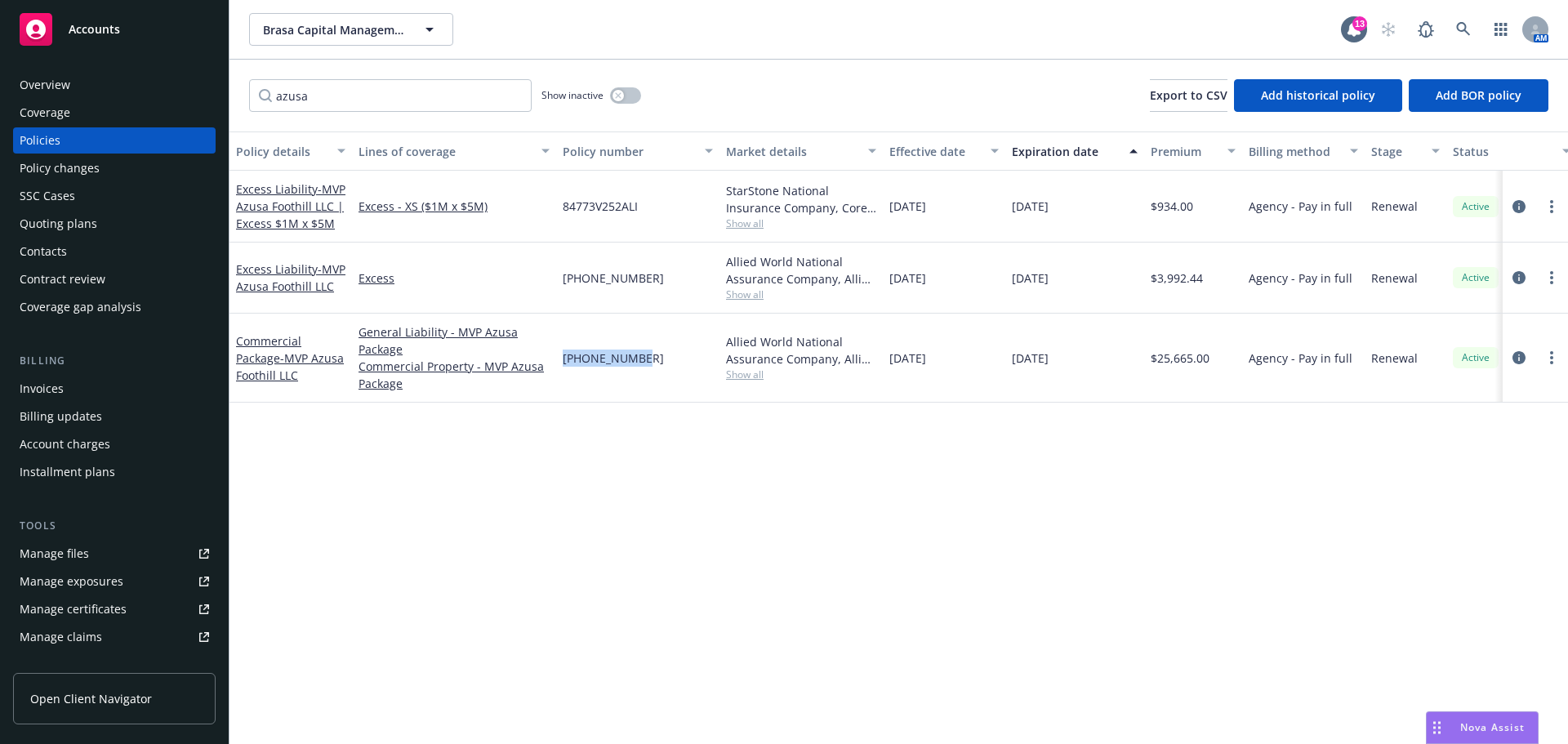
copy span "5097-0601-02"
click at [342, 94] on input "azusa" at bounding box center [391, 95] width 282 height 33
paste input "5097-0601-02"
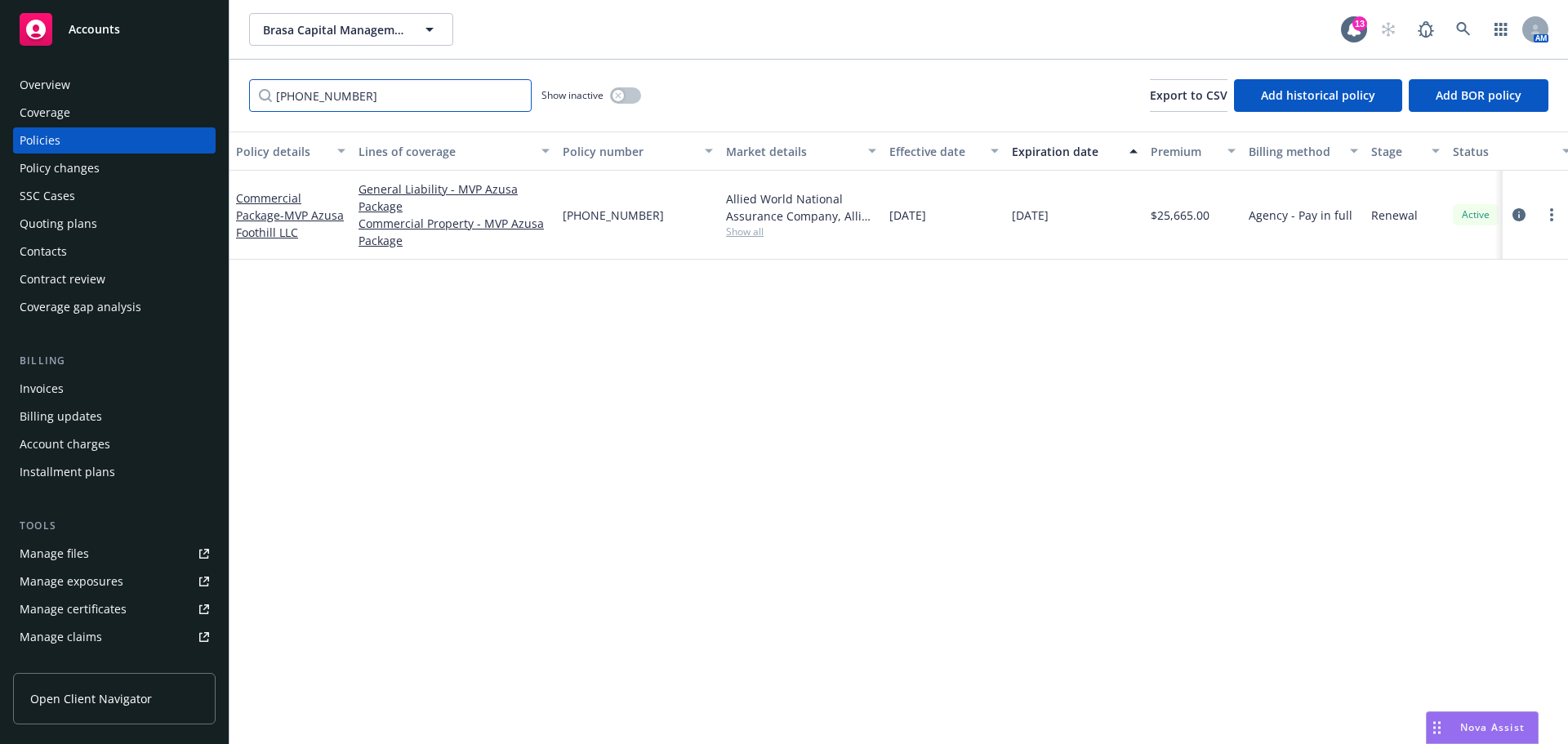
click at [403, 99] on input "5097-0601-02" at bounding box center [391, 95] width 282 height 33
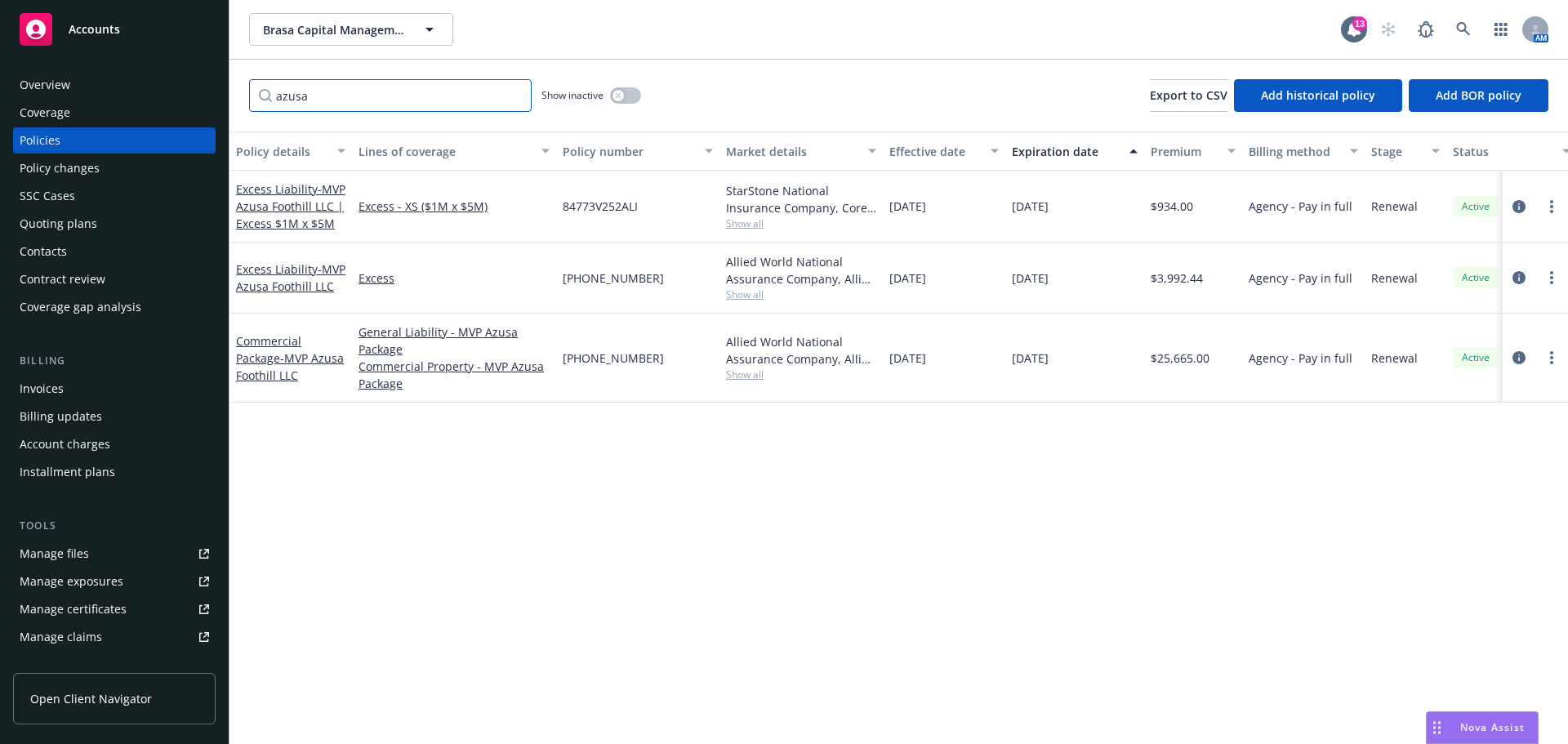
type input "azusa"
click at [528, 50] on div "Brasa Capital Management, LLC Brasa Capital Management, LLC 13 AM" at bounding box center [899, 29] width 1338 height 59
click at [328, 31] on span "Brasa Capital Management, LLC" at bounding box center [333, 30] width 141 height 17
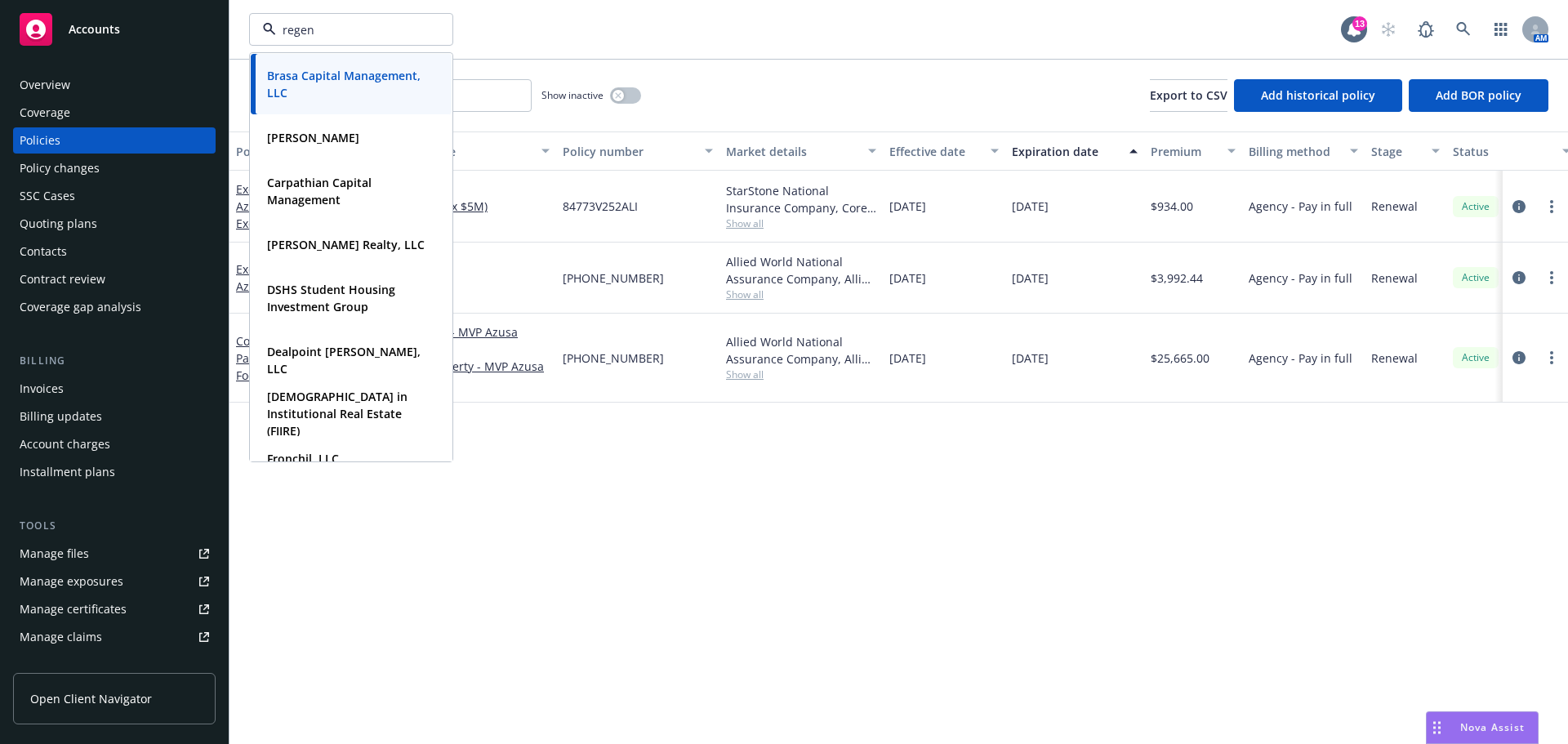
type input "regent"
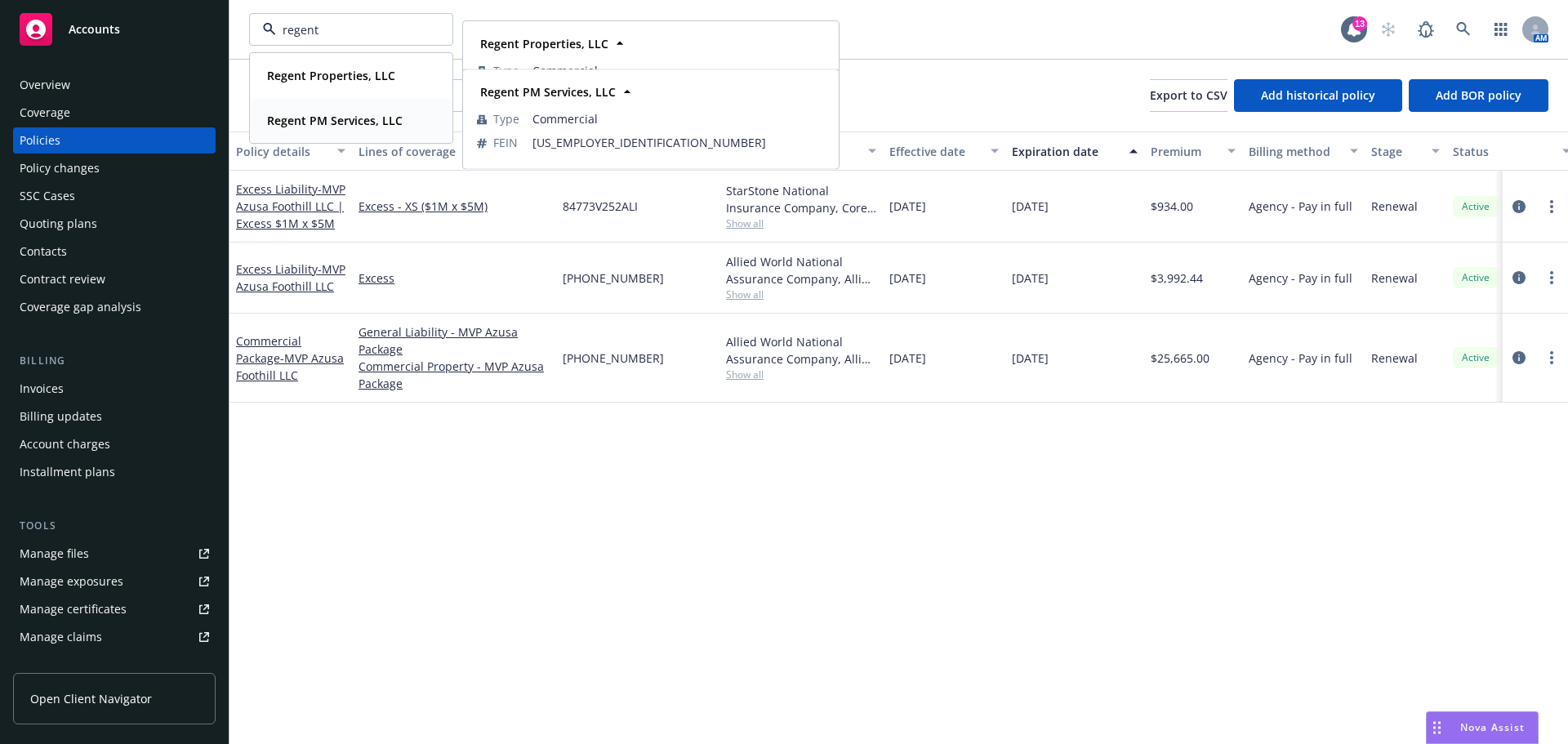
drag, startPoint x: 321, startPoint y: 77, endPoint x: 321, endPoint y: 121, distance: 44.0
click at [321, 121] on div "Regent Properties, LLC Type Commercial FEIN 26-0224141 Regent PM Services, LLC …" at bounding box center [350, 98] width 203 height 90
click at [300, 120] on strong "Regent PM Services, LLC" at bounding box center [335, 121] width 135 height 16
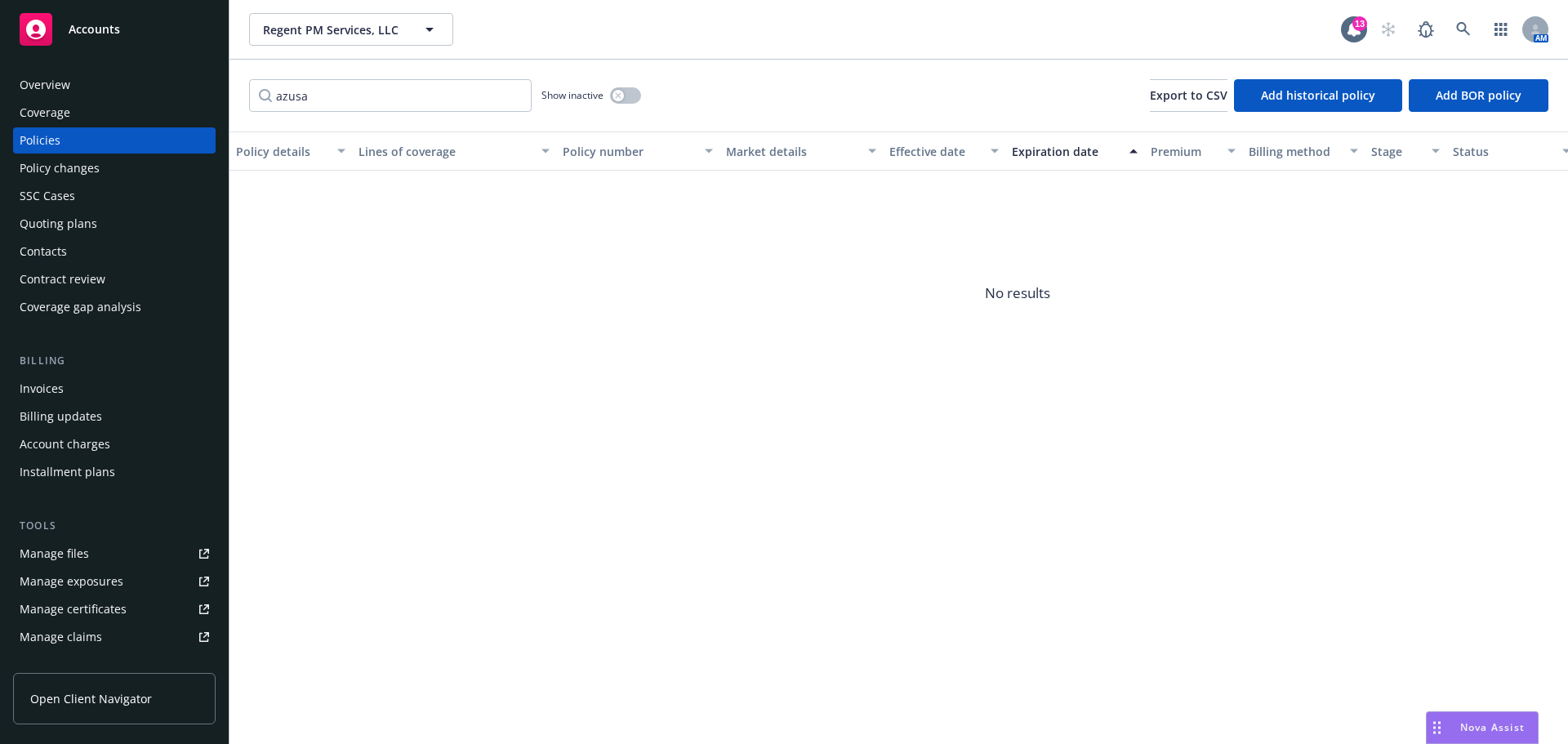
click at [612, 296] on span "No results" at bounding box center [1018, 293] width 1576 height 245
click at [50, 219] on div "Quoting plans" at bounding box center [58, 223] width 78 height 26
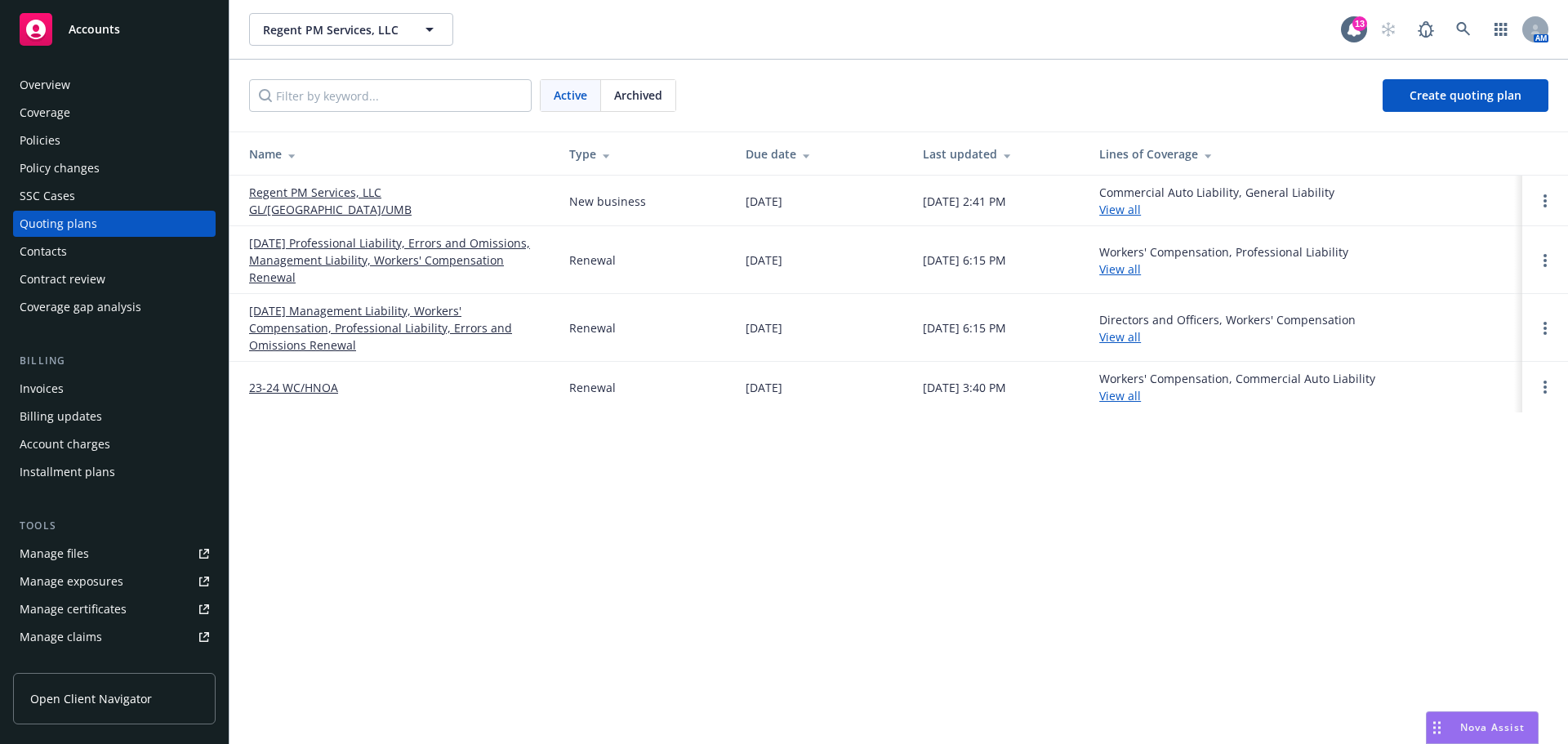
click at [412, 204] on link "Regent PM Services, LLC GL/HNOA/UMB" at bounding box center [396, 201] width 294 height 35
